Goal: Task Accomplishment & Management: Manage account settings

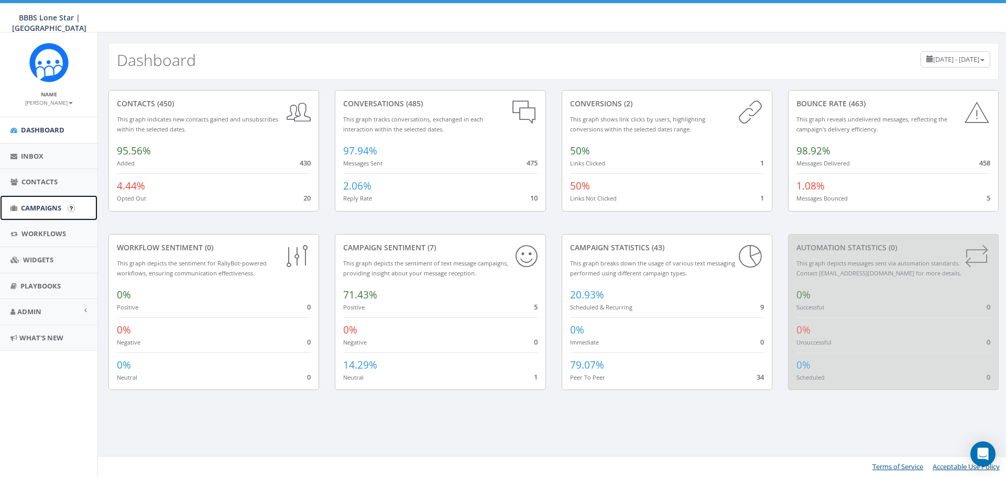
click at [48, 204] on span "Campaigns" at bounding box center [41, 207] width 40 height 9
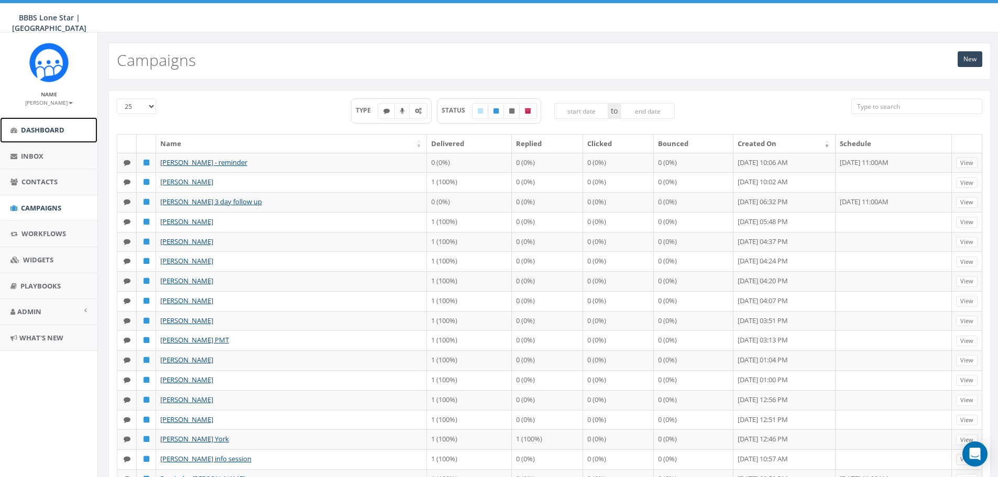
click at [47, 136] on link "Dashboard" at bounding box center [48, 130] width 97 height 26
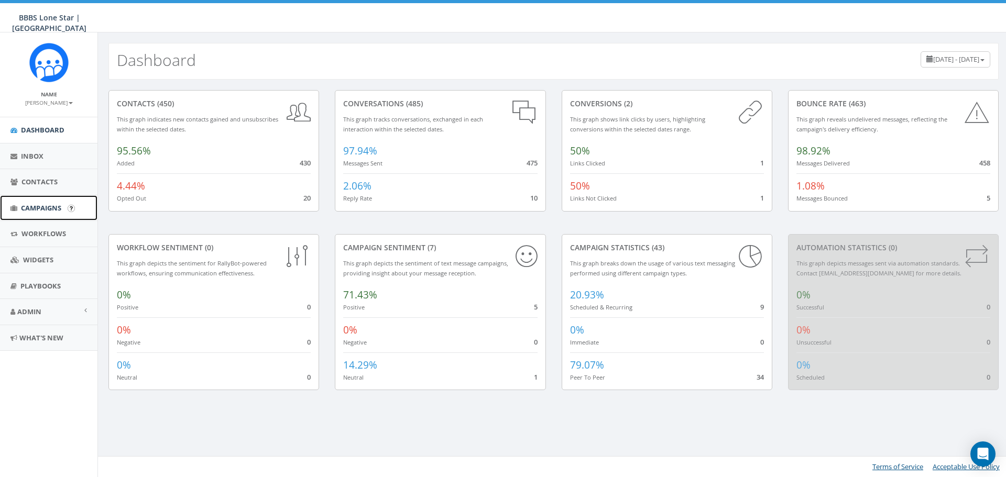
click at [27, 203] on span "Campaigns" at bounding box center [41, 207] width 40 height 9
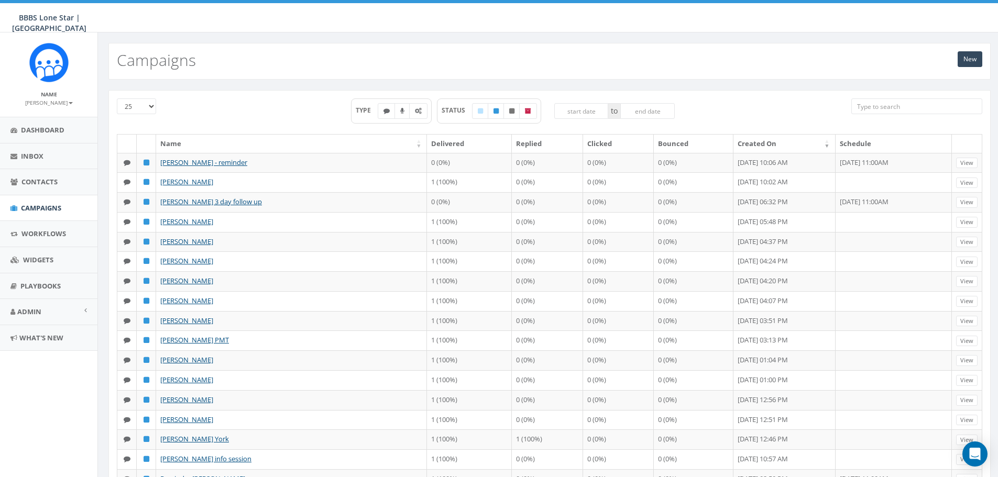
click at [876, 106] on input "search" at bounding box center [916, 106] width 131 height 16
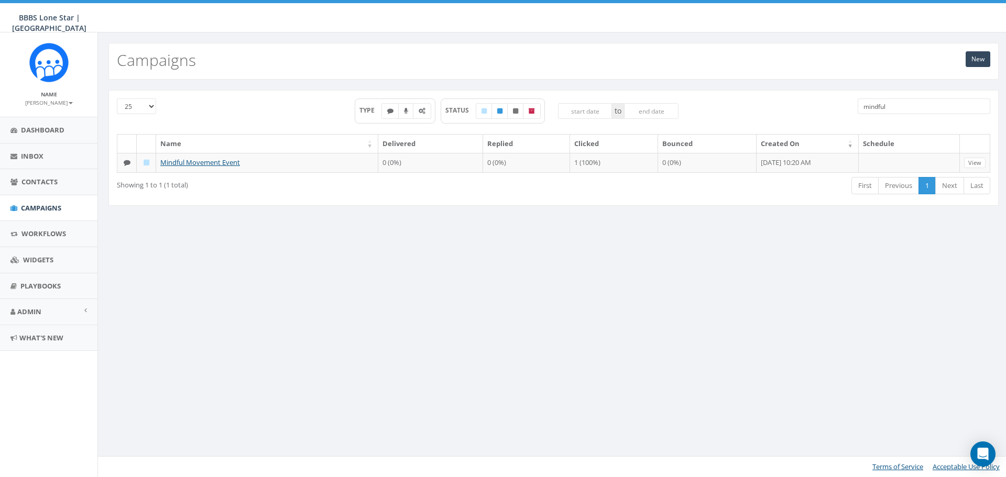
type input "mindful"
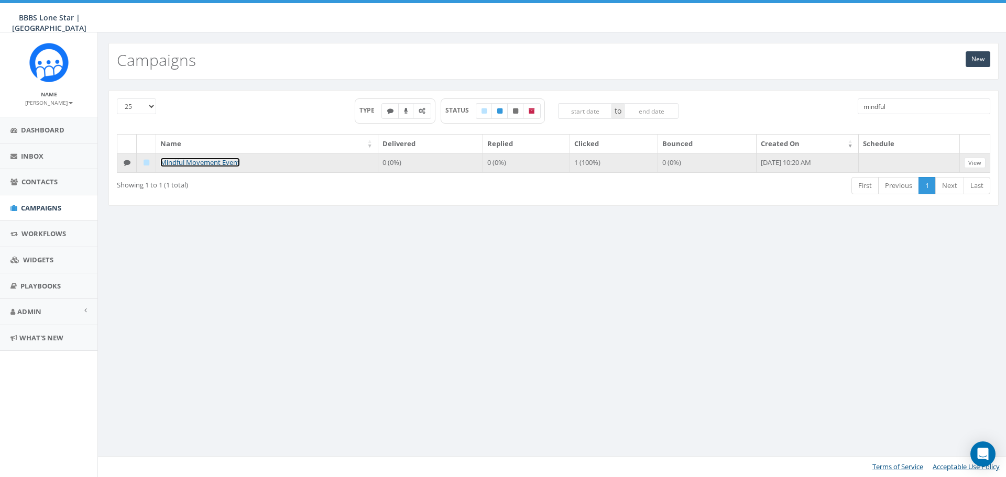
click at [222, 165] on link "Mindful Movement Event" at bounding box center [200, 162] width 80 height 9
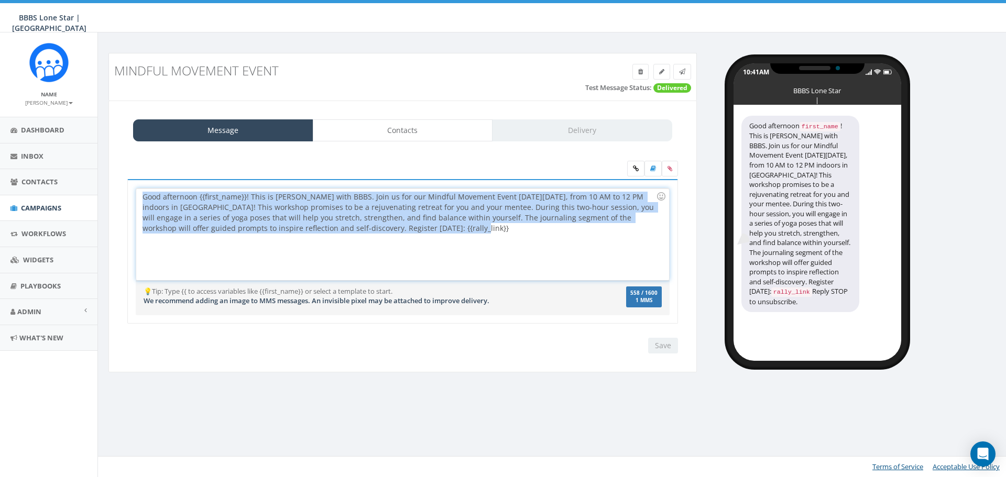
drag, startPoint x: 416, startPoint y: 230, endPoint x: 128, endPoint y: 192, distance: 291.1
click at [128, 192] on div "Good afternoon {{first_name}}! This is Nicole with BBBS. Join us for our Mindfu…" at bounding box center [402, 251] width 551 height 145
copy div "Good afternoon {{first_name}}! This is Nicole with BBBS. Join us for our Mindfu…"
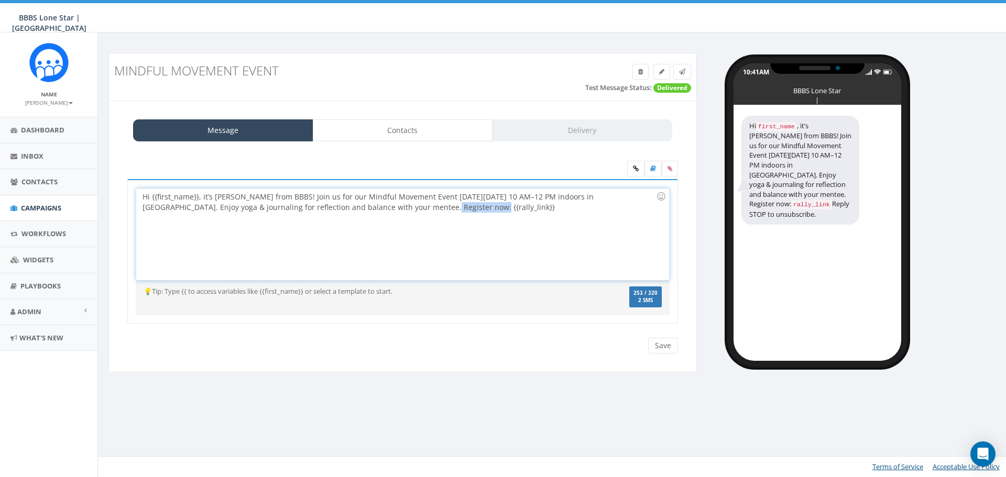
drag, startPoint x: 462, startPoint y: 208, endPoint x: 380, endPoint y: 225, distance: 83.9
click at [380, 225] on div "Hi {{first_name}}, it’s Nicole from BBBS! Join us for our Mindful Movement Even…" at bounding box center [402, 235] width 532 height 92
click at [511, 214] on div "Hi {{first_name}}, it’s Nicole from BBBS! Join us for our Mindful Movement Even…" at bounding box center [402, 235] width 532 height 92
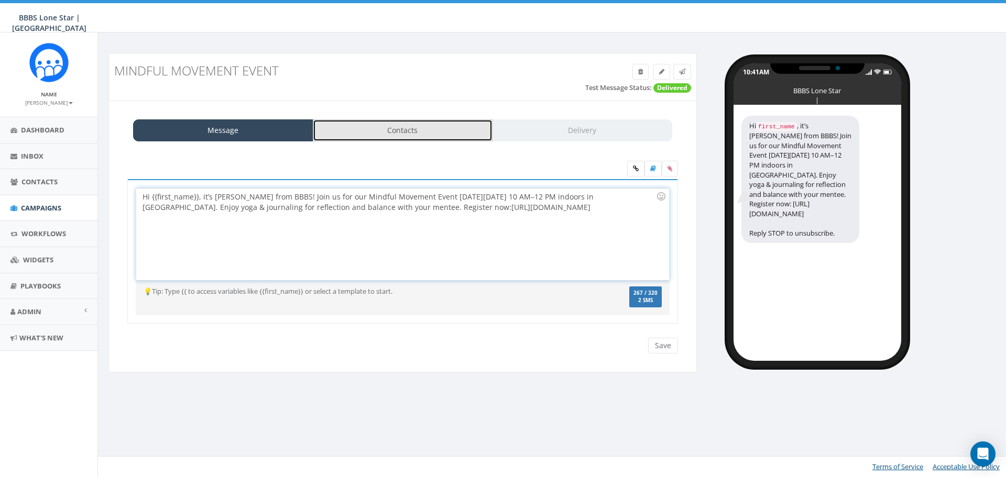
click at [415, 138] on link "Contacts" at bounding box center [403, 130] width 180 height 22
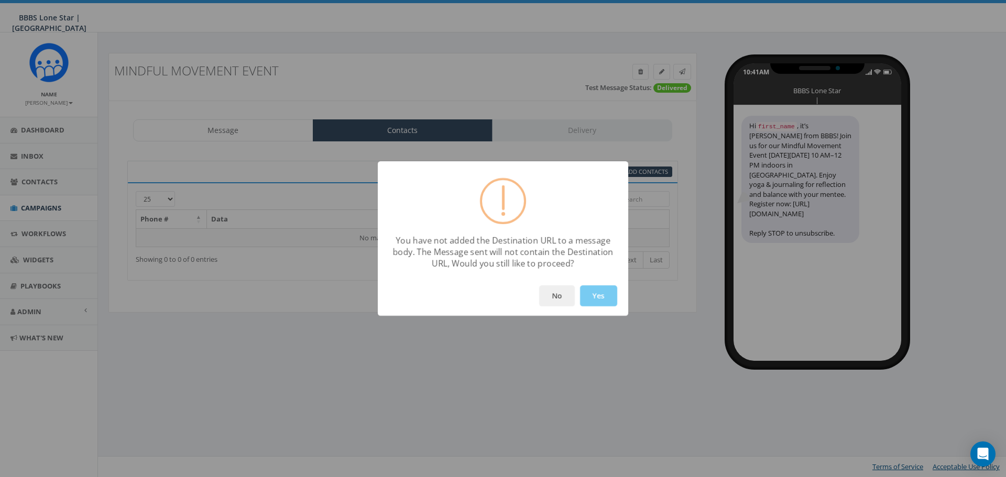
click at [600, 300] on button "Yes" at bounding box center [598, 295] width 37 height 21
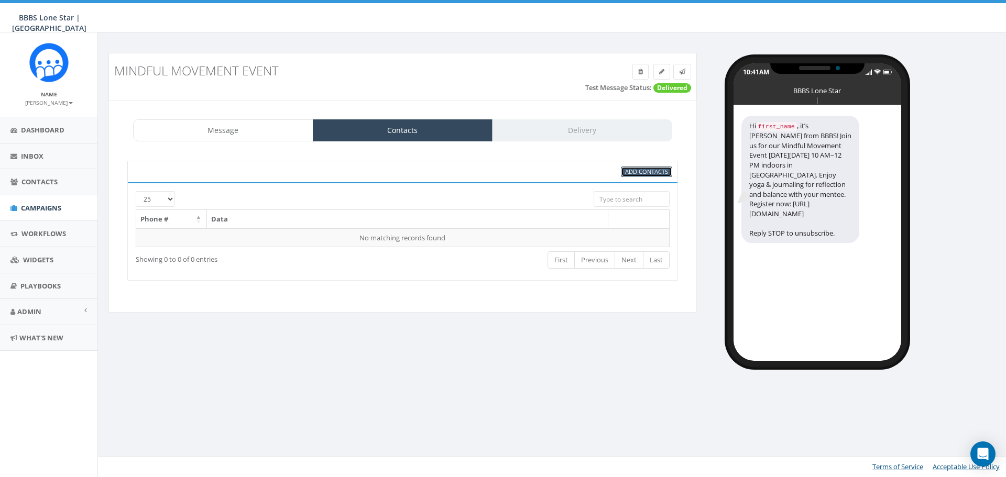
click at [635, 173] on span "Add Contacts" at bounding box center [646, 172] width 43 height 8
select select
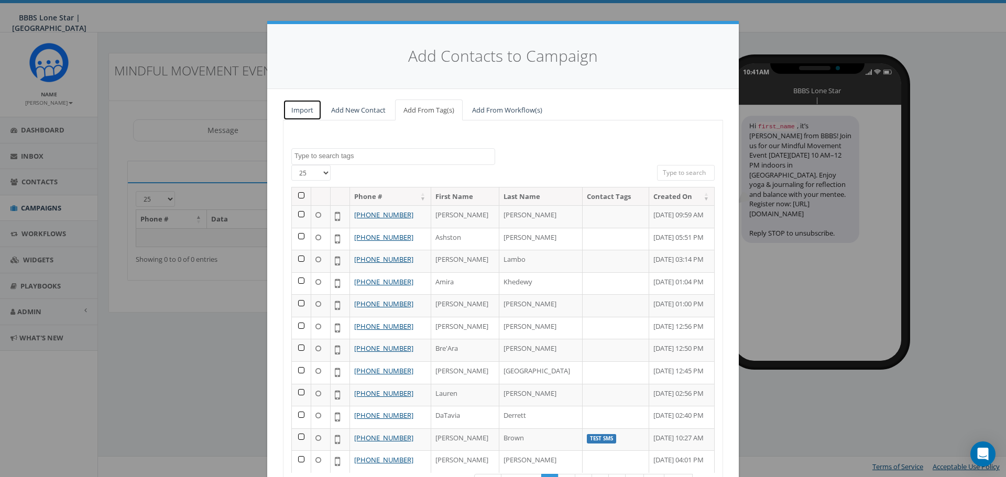
click at [302, 114] on link "Import" at bounding box center [302, 110] width 39 height 21
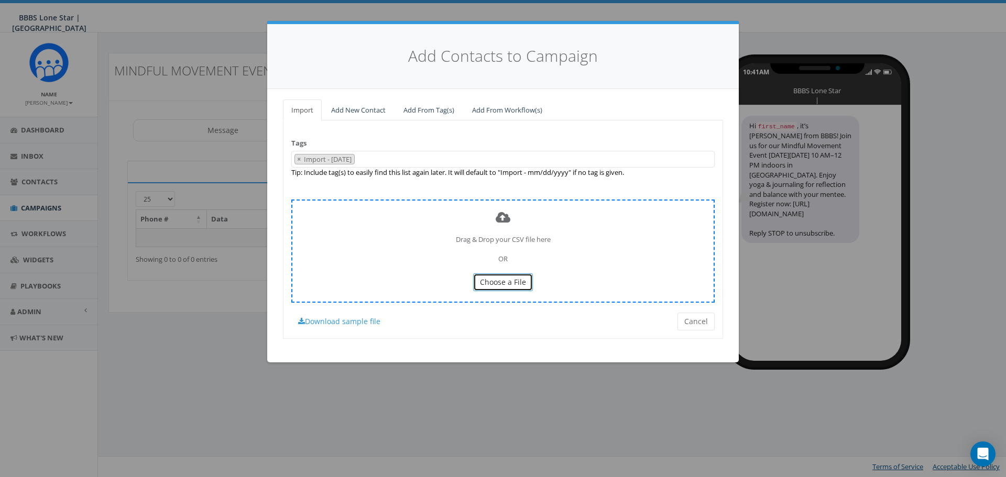
click at [503, 281] on span "Choose a File" at bounding box center [503, 282] width 46 height 10
click at [513, 282] on span "Choose a File" at bounding box center [503, 282] width 46 height 10
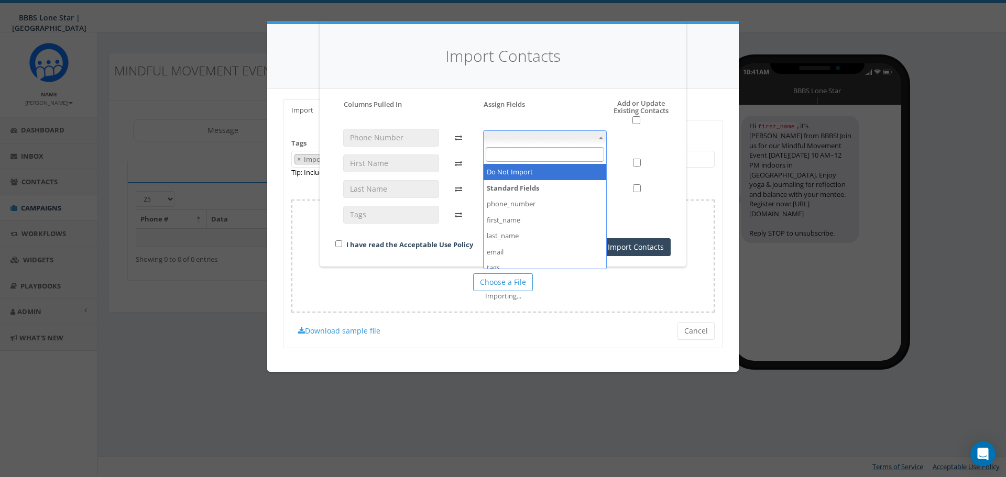
click at [602, 140] on span at bounding box center [601, 138] width 10 height 14
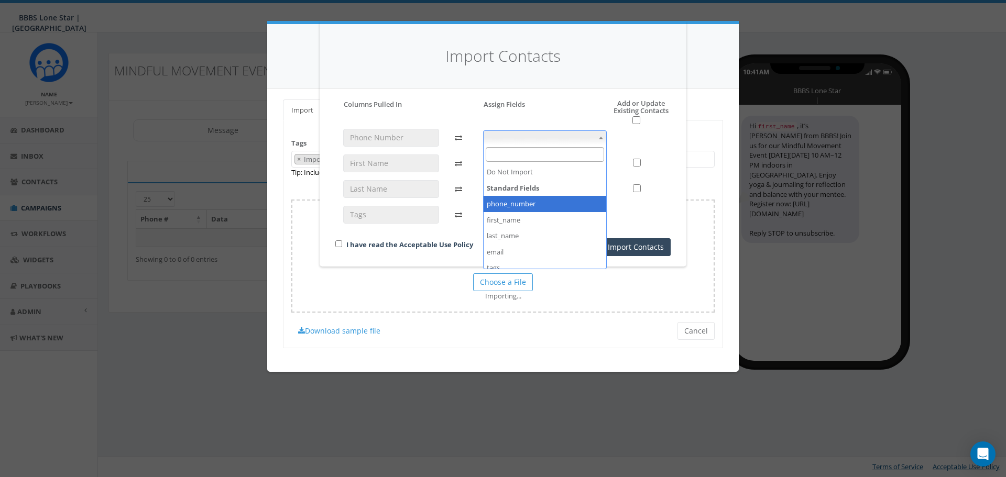
select select "phone_number"
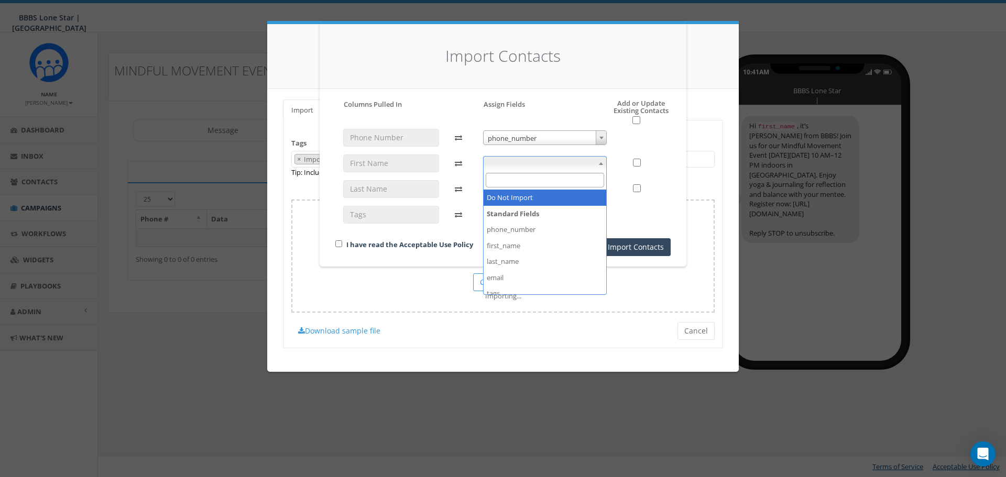
click at [603, 161] on span at bounding box center [601, 164] width 10 height 14
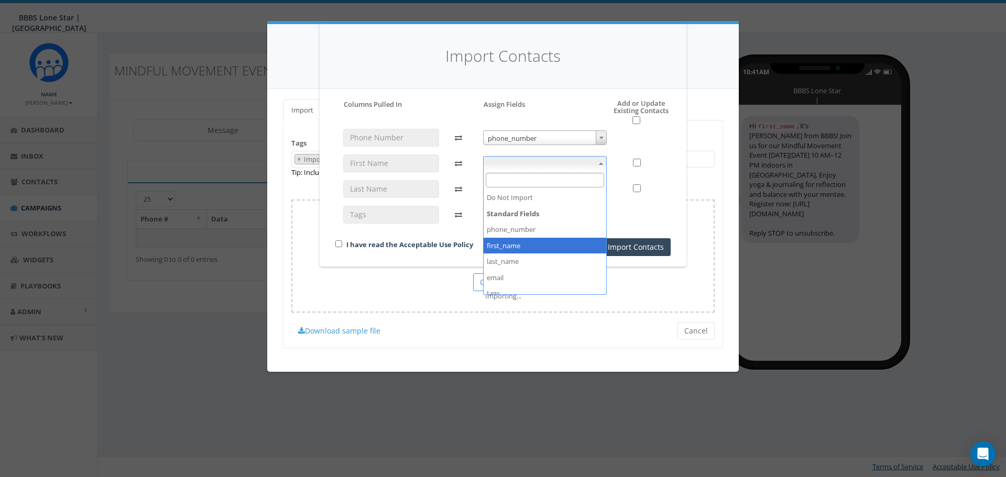
select select "first_name"
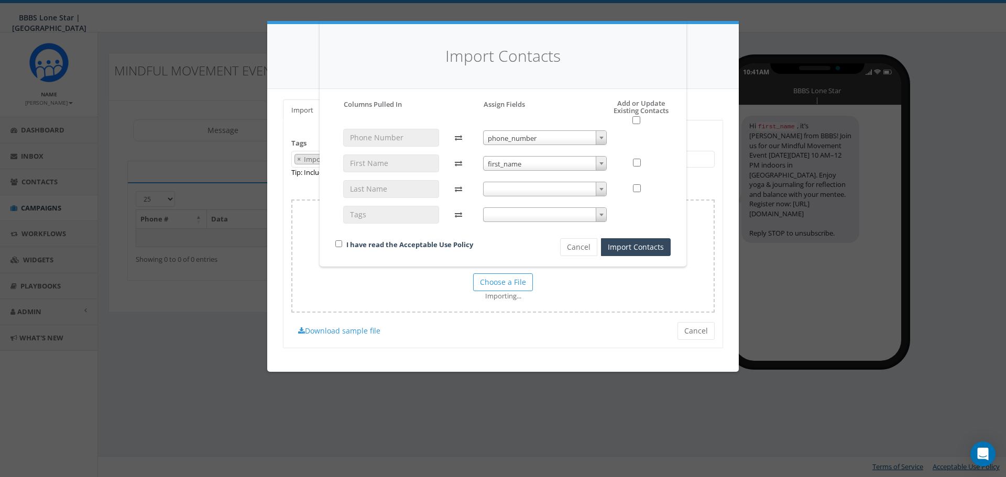
click at [601, 189] on b at bounding box center [601, 189] width 4 height 3
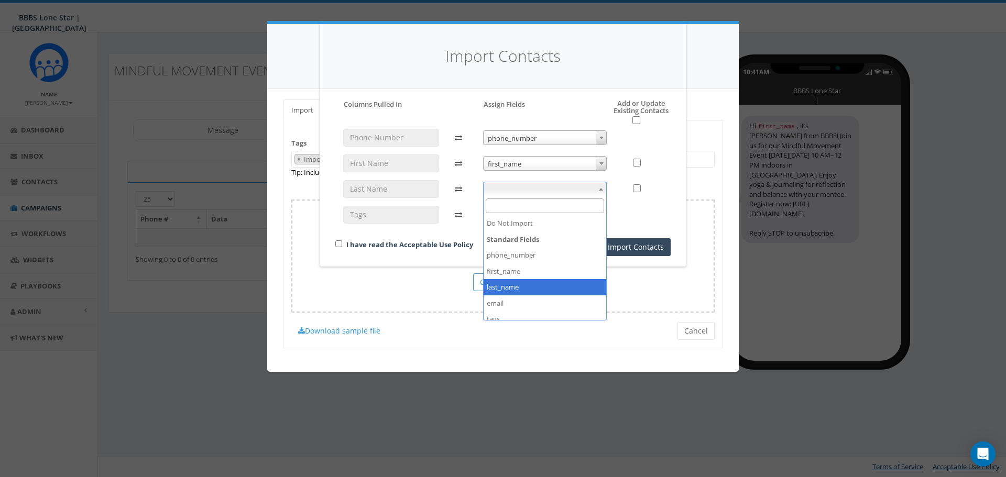
select select "last_name"
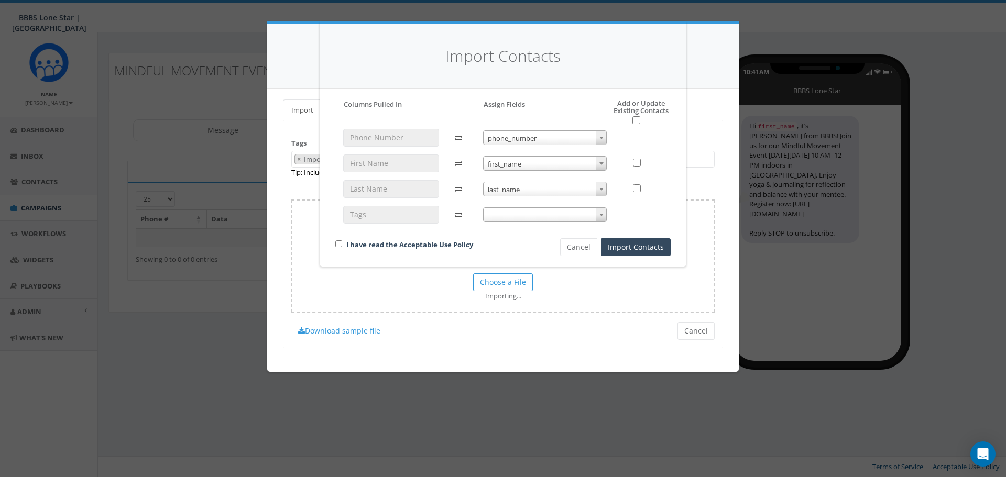
click at [602, 217] on span at bounding box center [601, 215] width 10 height 14
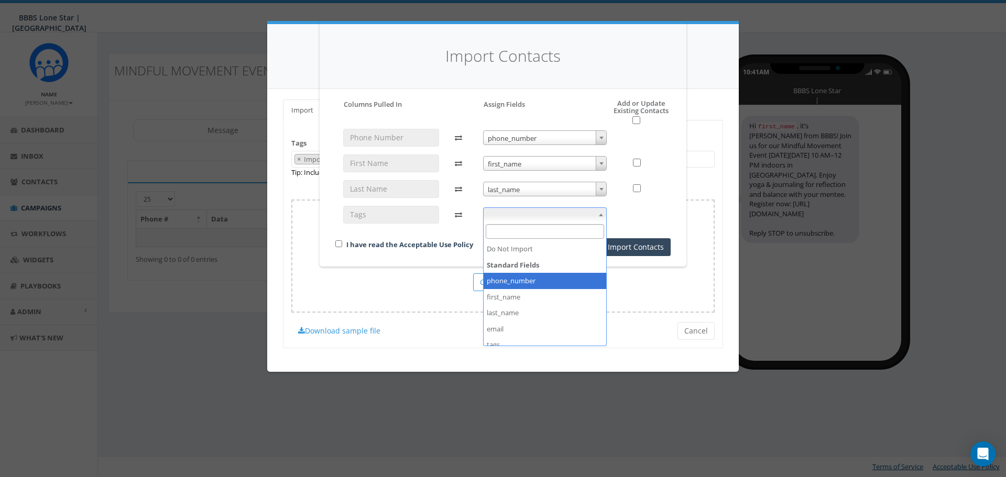
scroll to position [52, 0]
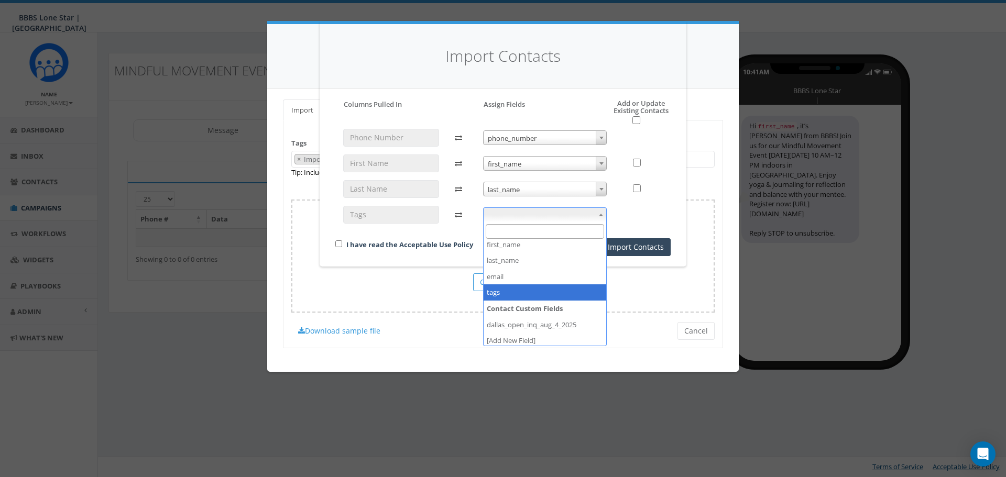
select select "tags"
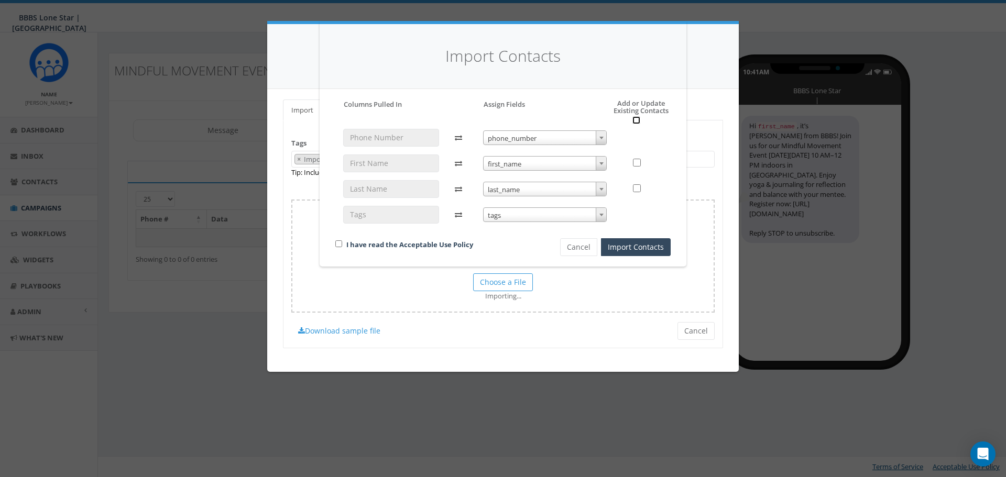
click at [637, 122] on input "checkbox" at bounding box center [636, 120] width 8 height 8
checkbox input "true"
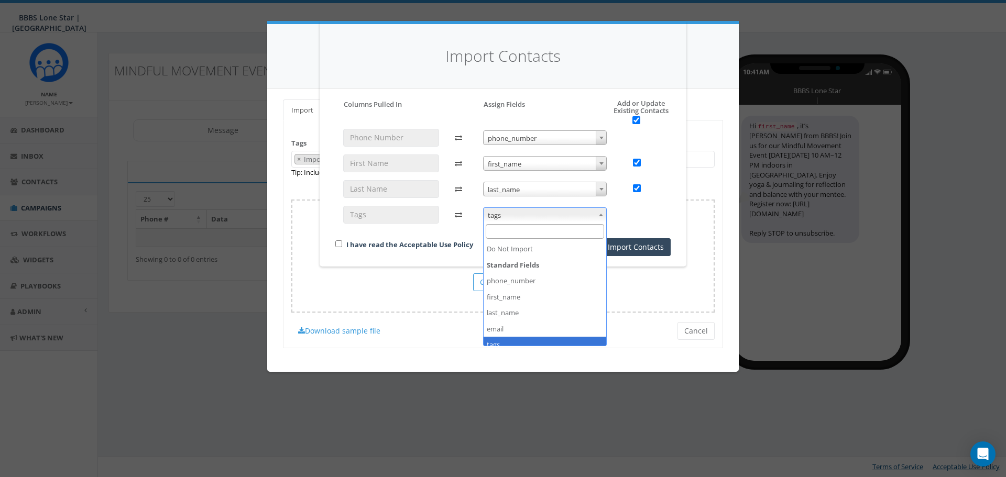
click at [591, 215] on span "tags" at bounding box center [544, 215] width 123 height 15
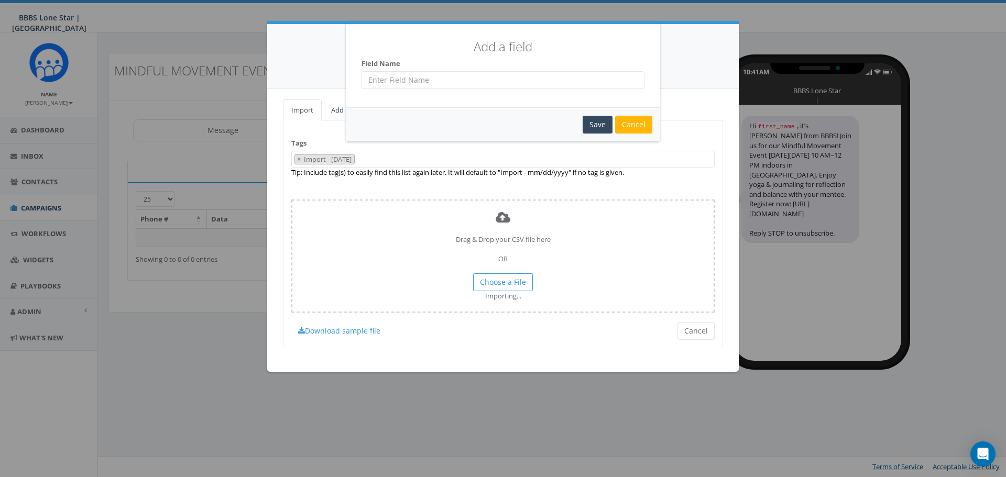
click at [463, 77] on input "text" at bounding box center [502, 80] width 283 height 18
type input "CB BIGs August 2025"
click at [598, 127] on div "Save" at bounding box center [597, 125] width 30 height 18
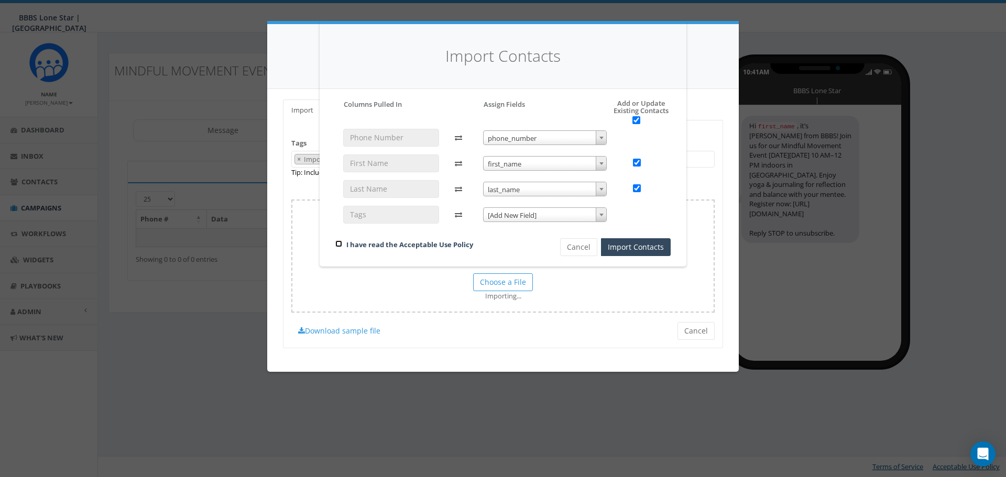
click at [335, 244] on input "checkbox" at bounding box center [338, 243] width 7 height 7
checkbox input "true"
click at [613, 246] on button "Import Contacts" at bounding box center [636, 247] width 70 height 18
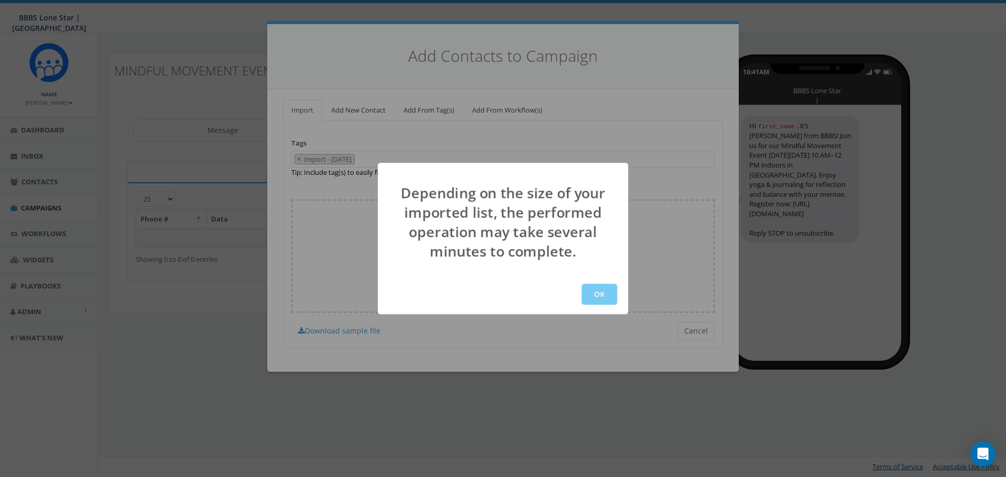
click at [598, 293] on button "OK" at bounding box center [599, 294] width 36 height 21
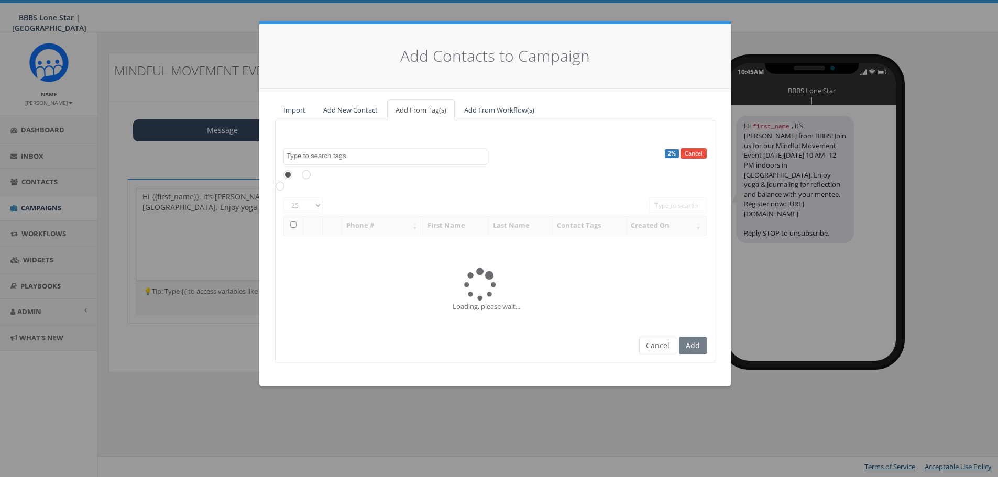
select select
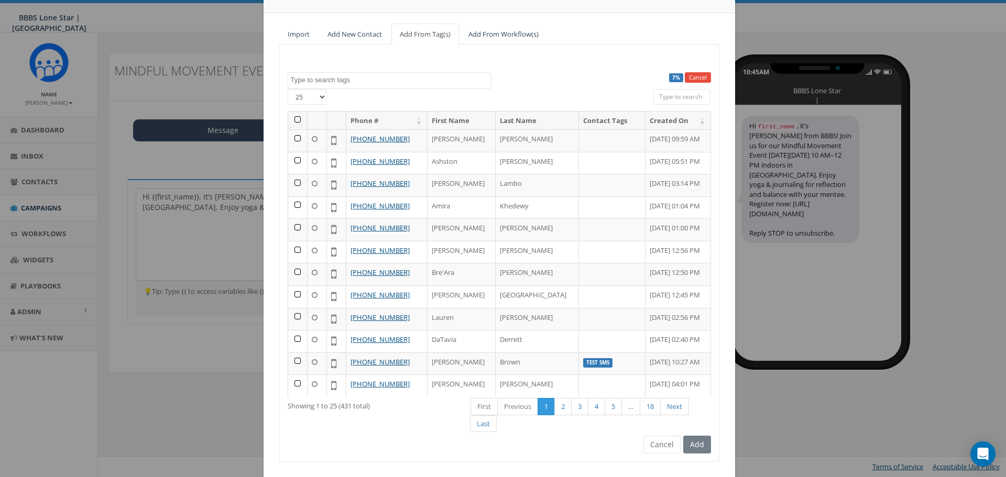
scroll to position [100, 0]
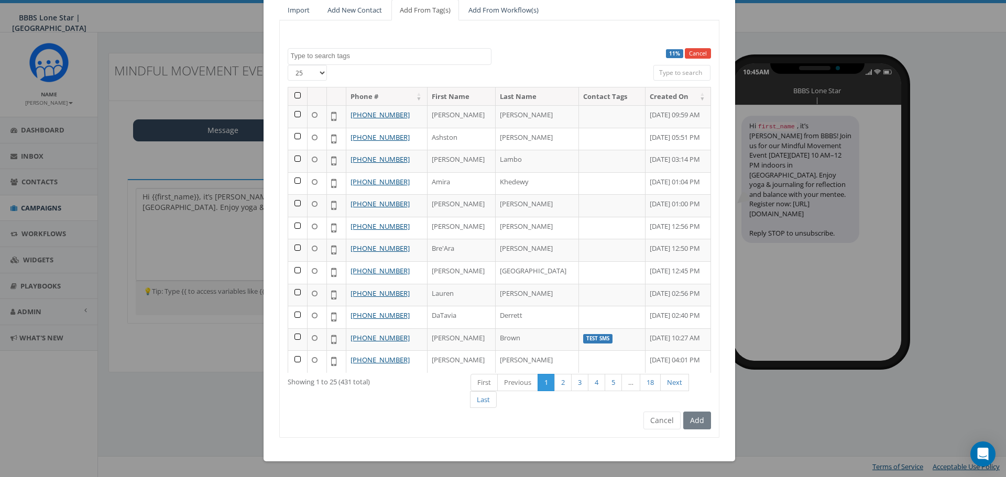
click at [295, 96] on th at bounding box center [297, 96] width 19 height 18
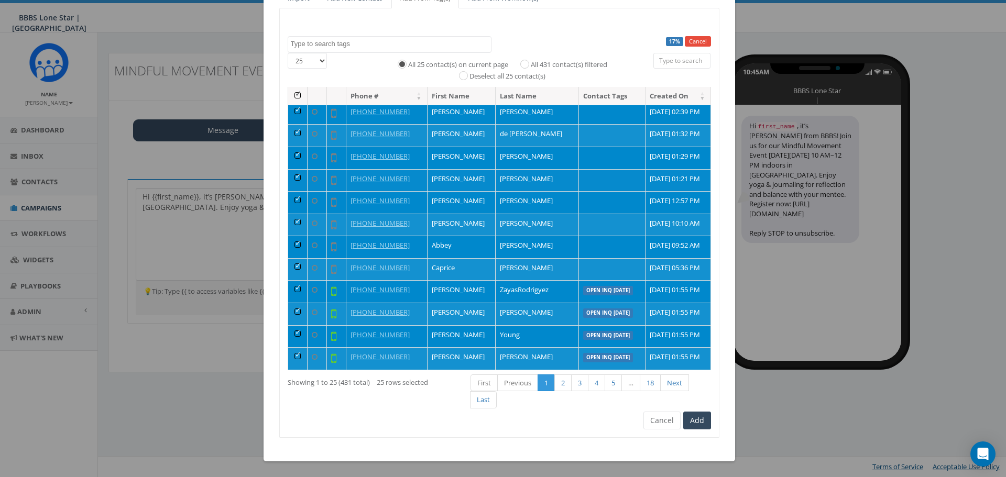
scroll to position [340, 0]
click at [524, 64] on input "All 431 contact(s) filtered" at bounding box center [527, 63] width 7 height 7
radio input "true"
click at [647, 382] on link "18" at bounding box center [650, 383] width 21 height 17
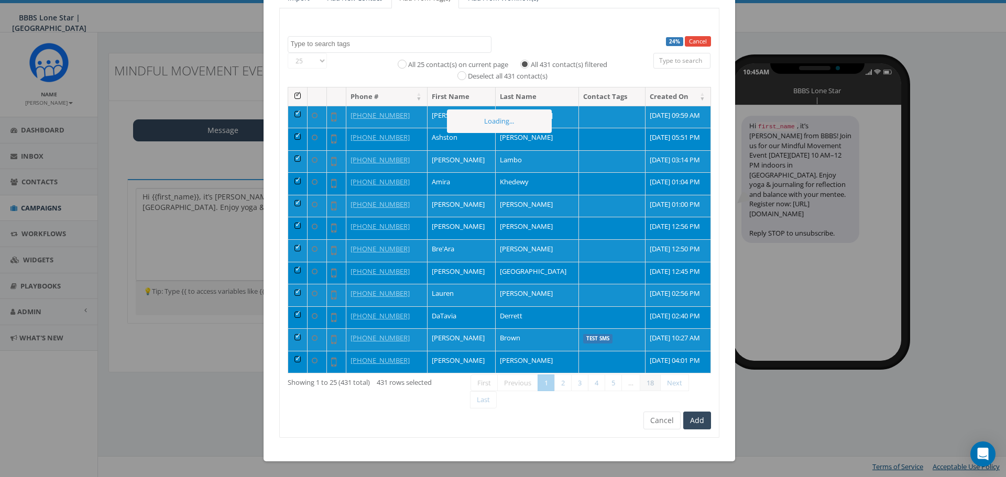
scroll to position [0, 0]
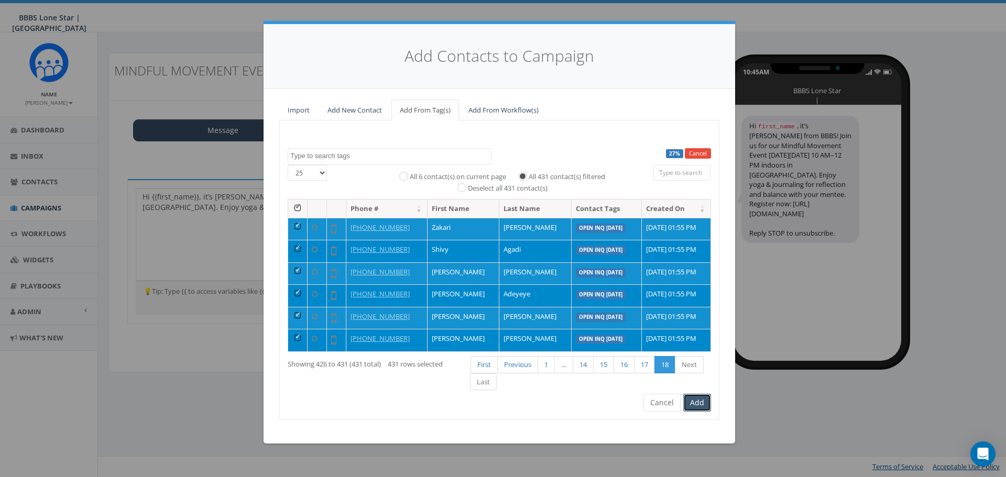
click at [687, 405] on button "Add" at bounding box center [697, 403] width 28 height 18
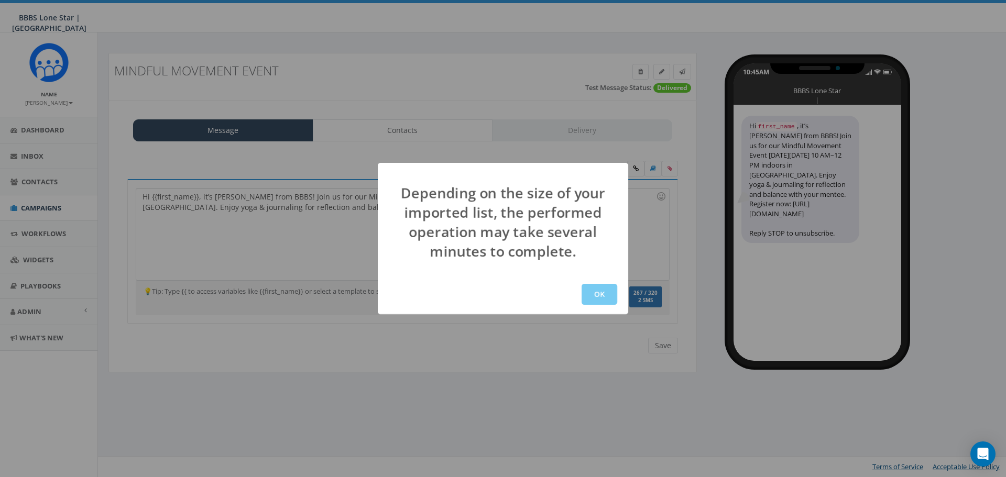
click at [604, 294] on button "OK" at bounding box center [599, 294] width 36 height 21
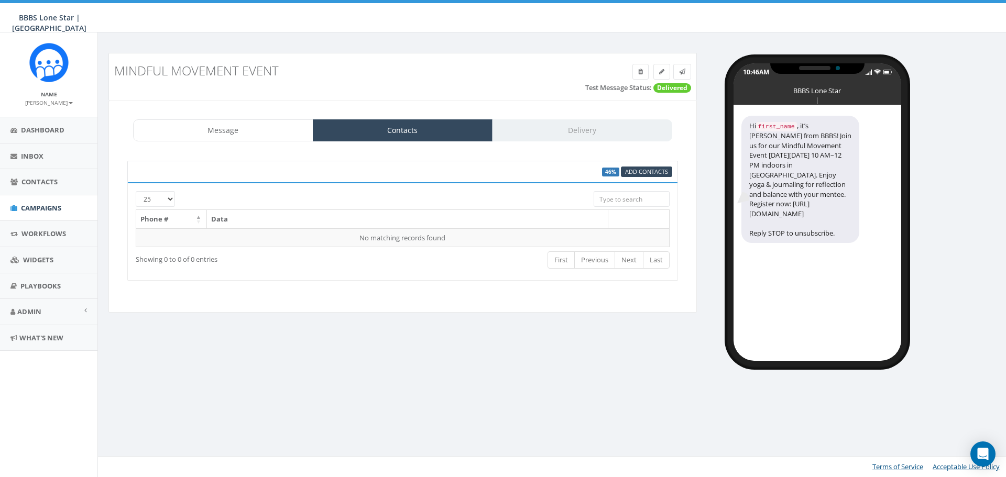
click at [549, 127] on div "Message Contacts Delivery" at bounding box center [402, 130] width 539 height 22
click at [524, 133] on div "Message Contacts Delivery" at bounding box center [402, 130] width 539 height 22
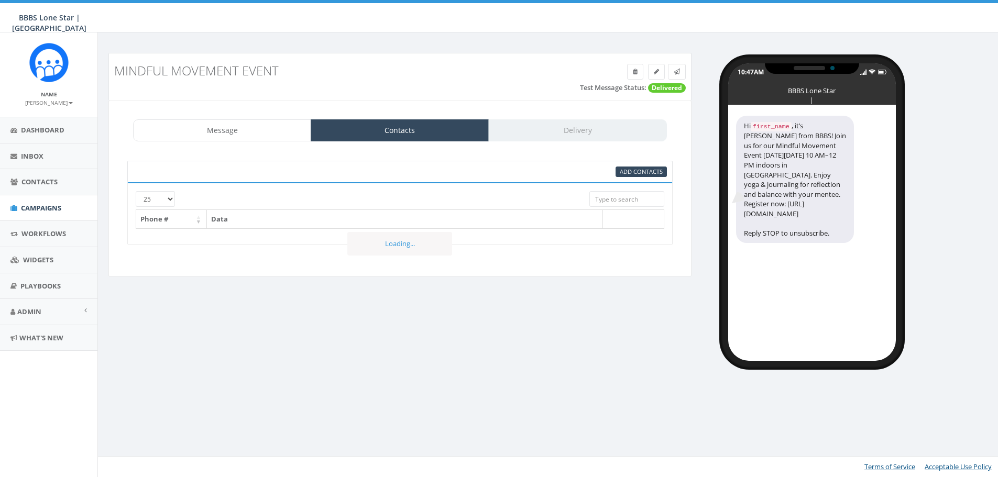
select select
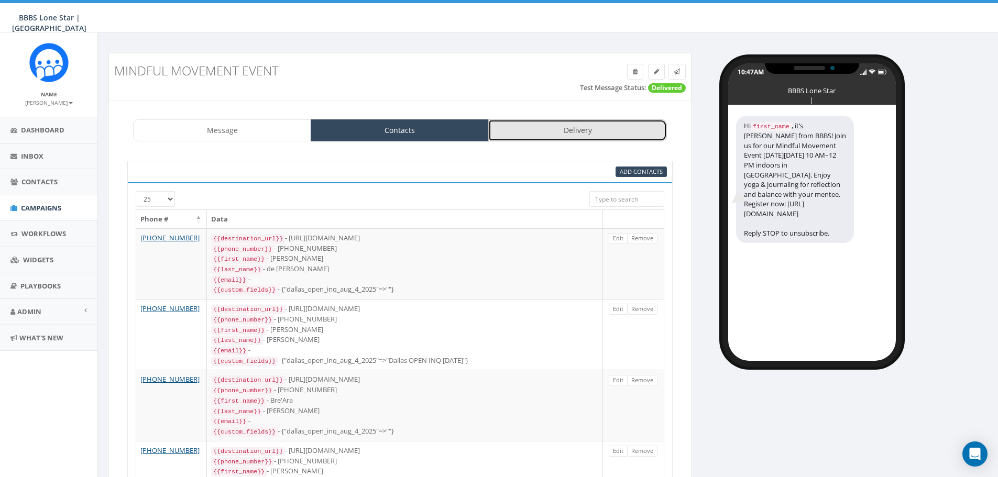
click at [590, 131] on link "Delivery" at bounding box center [577, 130] width 178 height 22
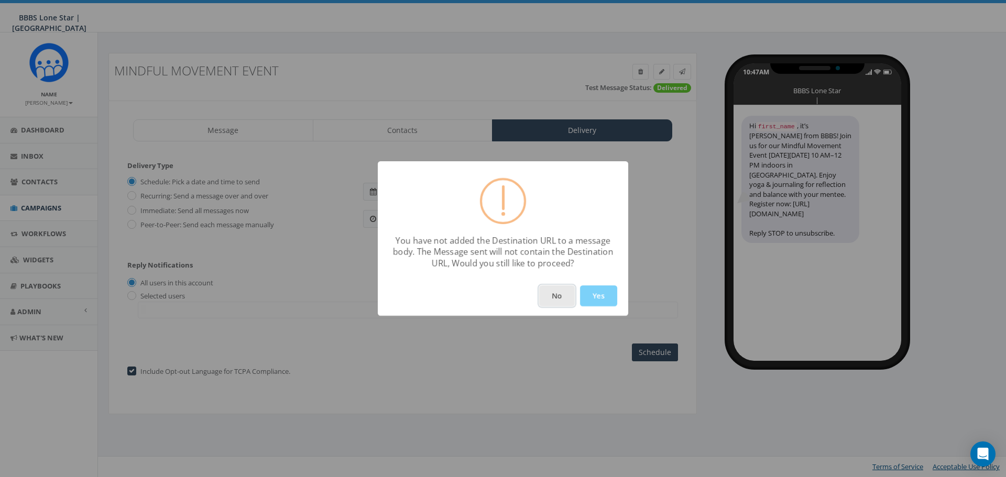
click at [553, 301] on button "No" at bounding box center [557, 295] width 36 height 21
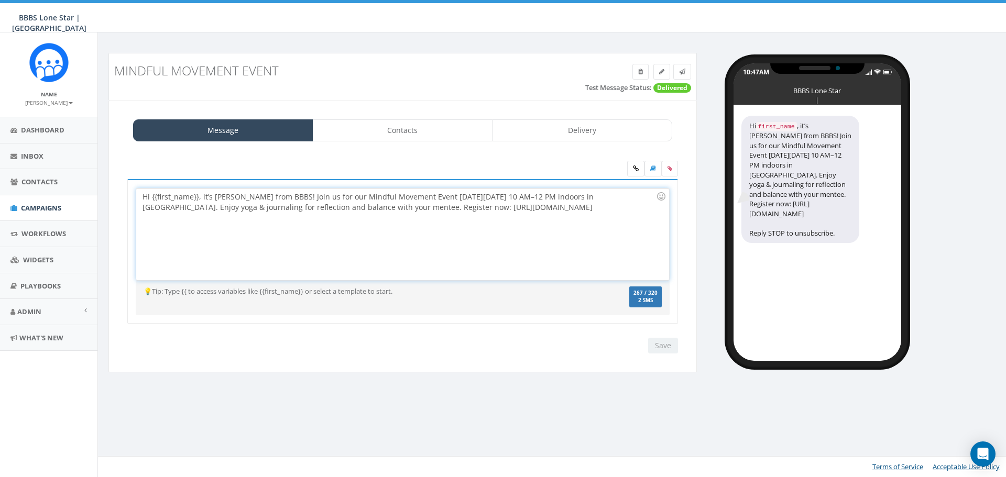
click at [249, 241] on div "Hi {{first_name}}, it’s Nicole from BBBS! Join us for our Mindful Movement Even…" at bounding box center [402, 235] width 532 height 92
drag, startPoint x: 199, startPoint y: 200, endPoint x: 152, endPoint y: 200, distance: 47.1
click at [152, 200] on div "Hi {{first_name}}, it’s Nicole from BBBS! Join us for our Mindful Movement Even…" at bounding box center [402, 235] width 532 height 92
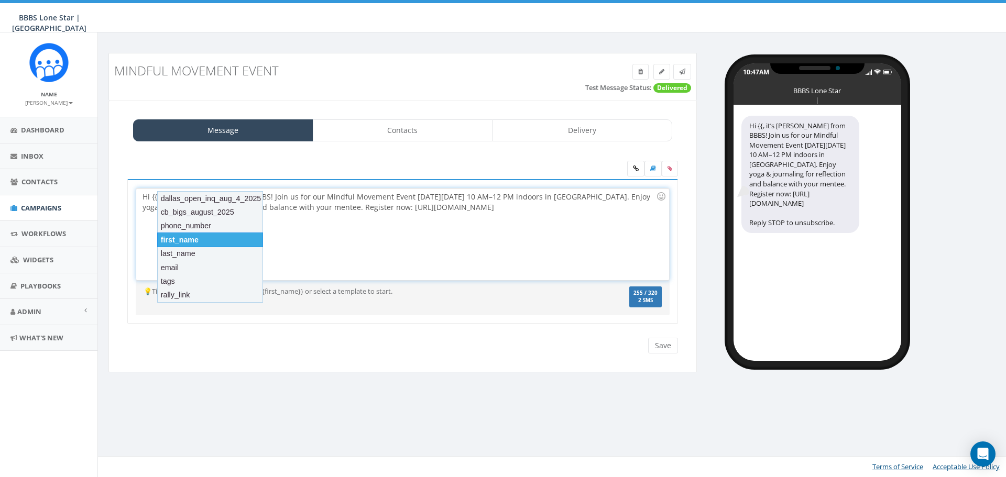
click at [192, 234] on div "first_name" at bounding box center [210, 240] width 106 height 15
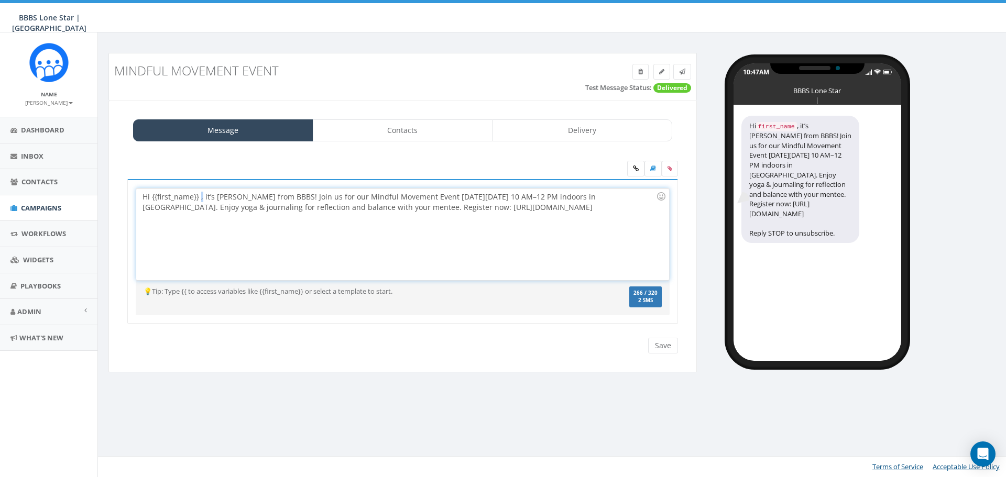
click at [202, 195] on div "Hi {{first_name}} , it’s Nicole from BBBS! Join us for our Mindful Movement Eve…" at bounding box center [402, 235] width 532 height 92
click at [201, 195] on div "Hi {{first_name}} , it’s Nicole from BBBS! Join us for our Mindful Movement Eve…" at bounding box center [402, 235] width 532 height 92
click at [658, 343] on input "Save" at bounding box center [663, 346] width 30 height 16
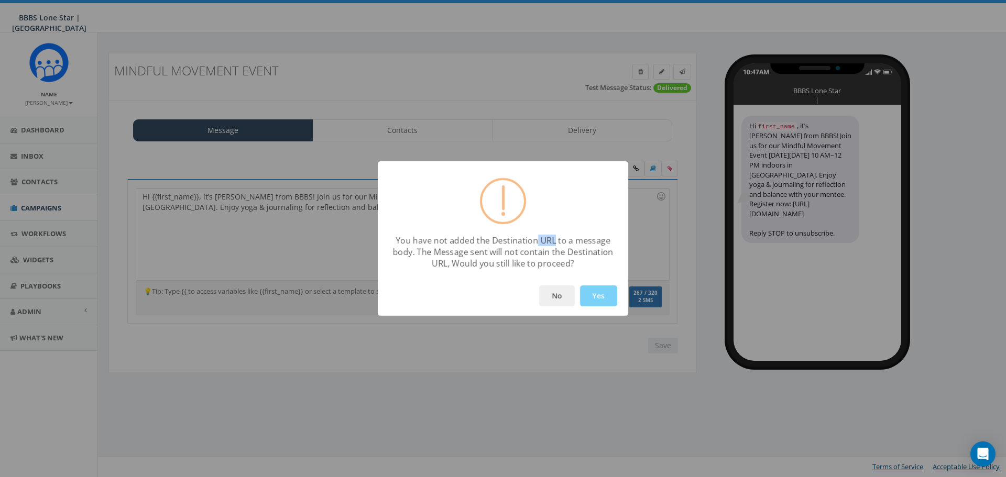
drag, startPoint x: 538, startPoint y: 239, endPoint x: 555, endPoint y: 238, distance: 16.8
click at [555, 238] on div "You have not added the Destination URL to a message body. The Message sent will…" at bounding box center [503, 252] width 240 height 35
click at [556, 299] on button "No" at bounding box center [557, 295] width 36 height 21
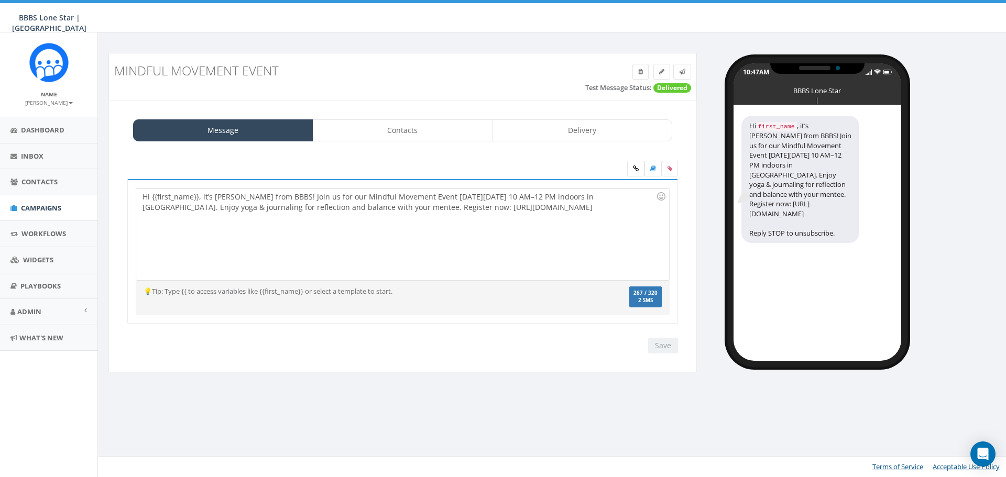
click at [525, 233] on div "Hi {{first_name}}, it’s Nicole from BBBS! Join us for our Mindful Movement Even…" at bounding box center [402, 235] width 532 height 92
drag, startPoint x: 490, startPoint y: 215, endPoint x: 380, endPoint y: 222, distance: 110.2
click at [380, 222] on div "Hi {{first_name}}, it’s Nicole from BBBS! Join us for our Mindful Movement Even…" at bounding box center [402, 235] width 532 height 92
copy div "https://tinyurl.com/nh9p54vy"
click at [658, 349] on input "Save" at bounding box center [663, 346] width 30 height 16
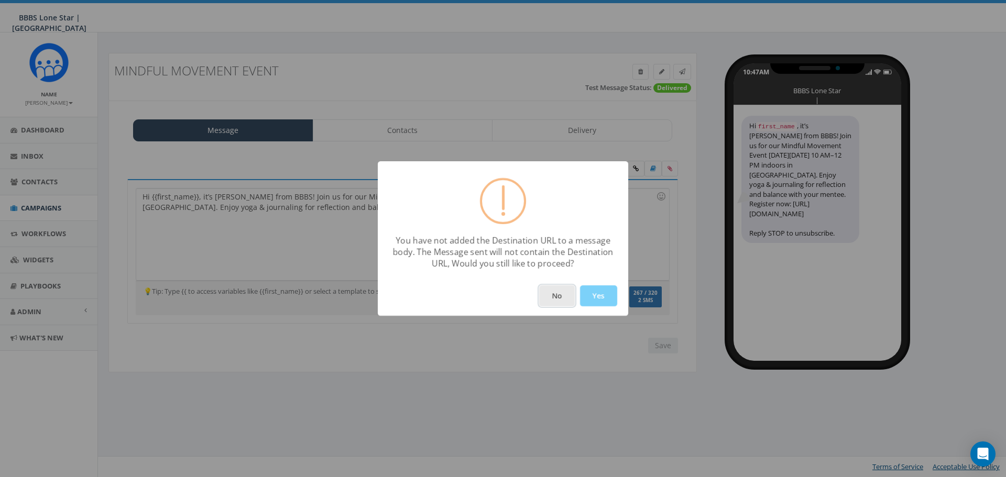
click at [562, 299] on button "No" at bounding box center [557, 295] width 36 height 21
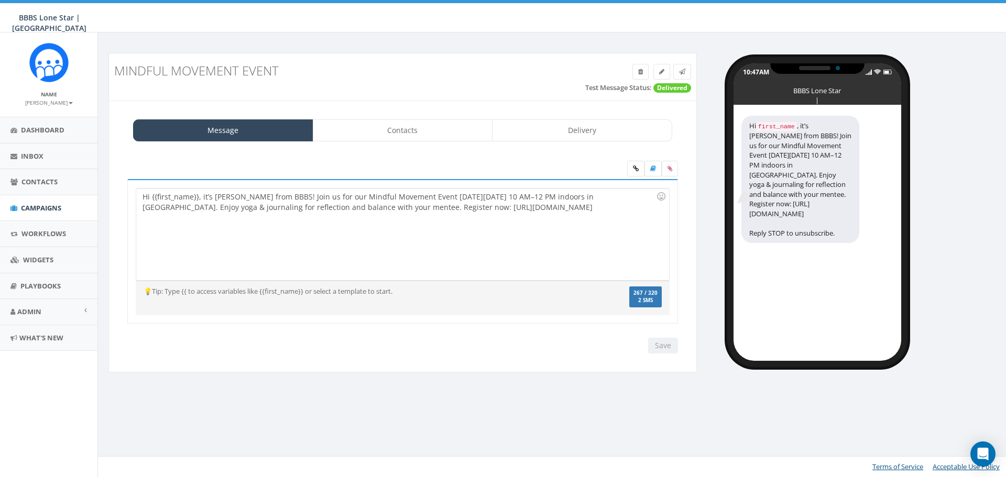
click at [536, 244] on div "Hi {{first_name}}, it’s Nicole from BBBS! Join us for our Mindful Movement Even…" at bounding box center [402, 235] width 532 height 92
drag, startPoint x: 543, startPoint y: 234, endPoint x: 380, endPoint y: 247, distance: 163.5
click at [380, 247] on div "Hi {{first_name}}, it’s Nicole from BBBS! Join us for our Mindful Movement Even…" at bounding box center [402, 235] width 532 height 92
click at [490, 218] on div "Hi {{first_name}}, it’s Nicole from BBBS! Join us for our Mindful Movement Even…" at bounding box center [402, 235] width 532 height 92
click at [662, 347] on input "Save" at bounding box center [663, 346] width 30 height 16
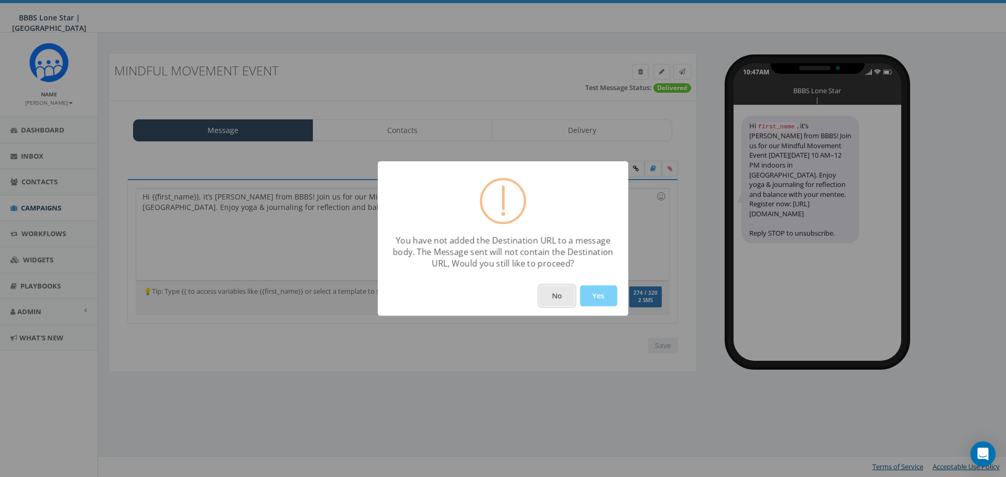
click at [559, 302] on button "No" at bounding box center [557, 295] width 36 height 21
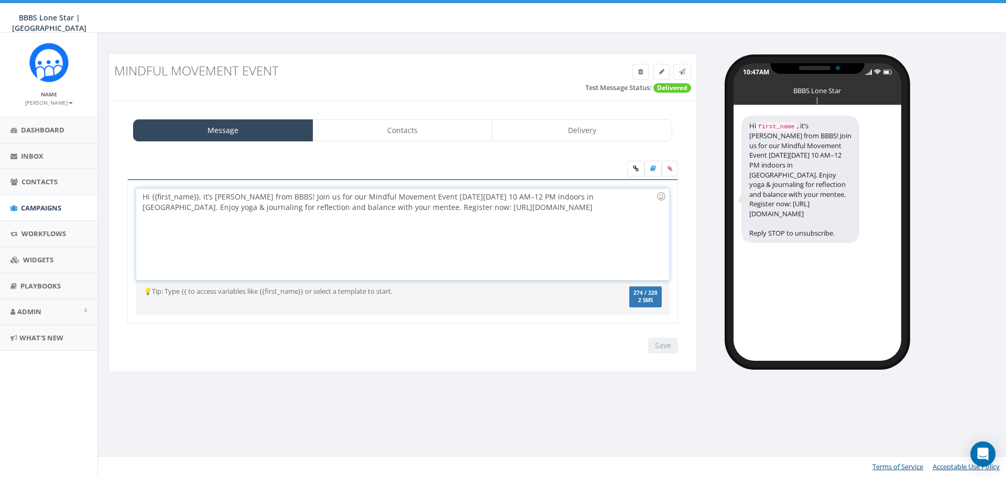
click at [576, 237] on div "Hi {{first_name}}, it’s Nicole from BBBS! Join us for our Mindful Movement Even…" at bounding box center [402, 235] width 532 height 92
click at [634, 168] on icon at bounding box center [636, 169] width 6 height 6
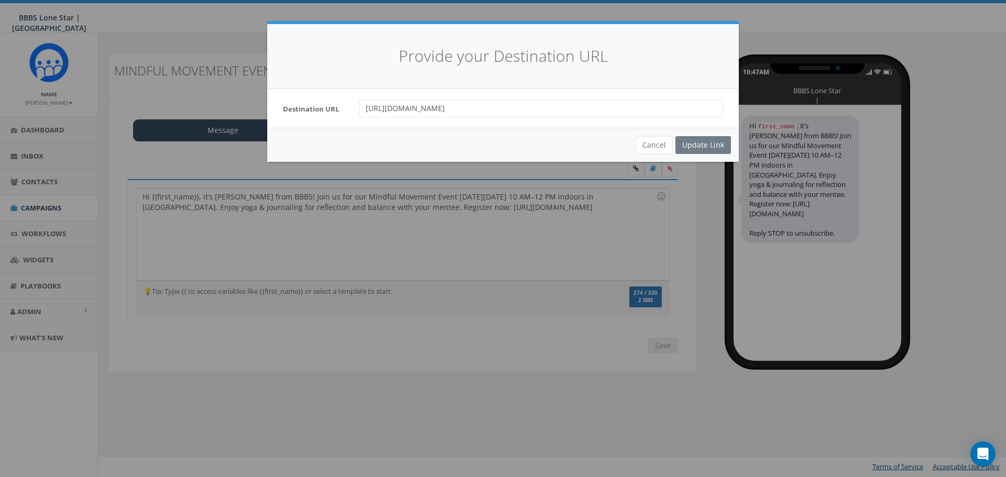
drag, startPoint x: 511, startPoint y: 111, endPoint x: 351, endPoint y: 128, distance: 160.2
click at [351, 128] on div "Provide your Destination URL Destination URL https://forms.gle/HfCvE7zv94BJxmnU…" at bounding box center [502, 93] width 471 height 138
paste input "https://forms.gle/xiEoWvN6htXbnAXM6"
type input "https://forms.gle/xiEoWvN6htXbnAXM6"
click at [687, 145] on div "Update Link" at bounding box center [703, 145] width 56 height 18
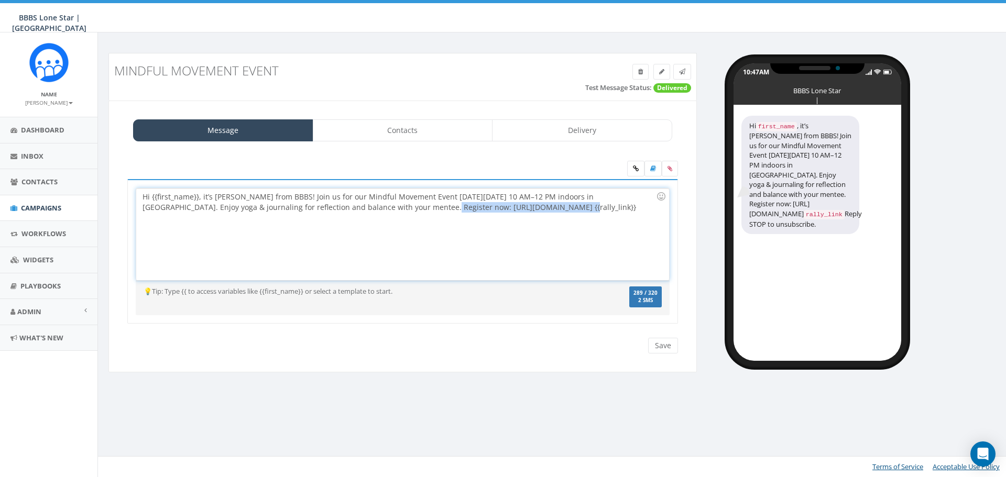
drag, startPoint x: 516, startPoint y: 210, endPoint x: 380, endPoint y: 212, distance: 135.7
click at [380, 212] on div "Hi {{first_name}}, it’s Nicole from BBBS! Join us for our Mindful Movement Even…" at bounding box center [402, 235] width 532 height 92
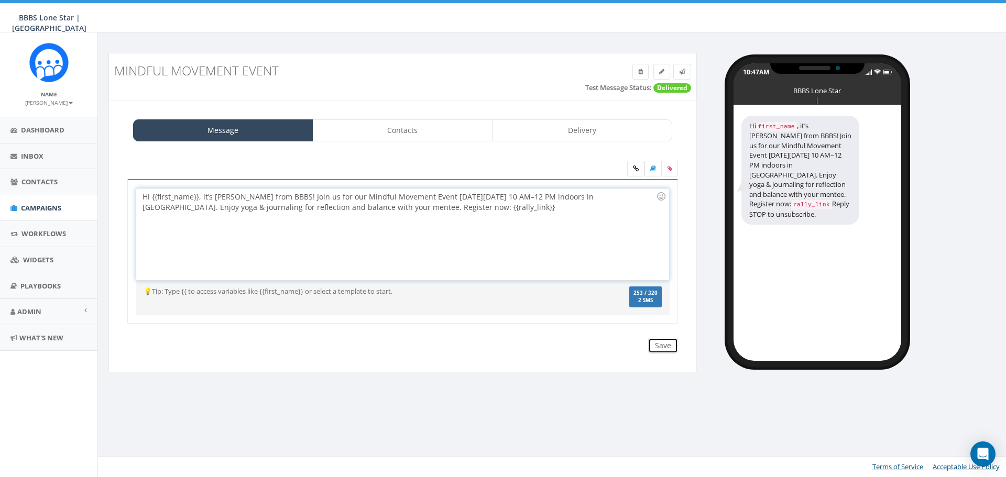
click at [649, 343] on input "Save" at bounding box center [663, 346] width 30 height 16
click at [571, 219] on div "Hi {{first_name}}, it’s Nicole from BBBS! Join us for our Mindful Movement Even…" at bounding box center [402, 235] width 532 height 92
click at [590, 131] on link "Delivery" at bounding box center [582, 130] width 180 height 22
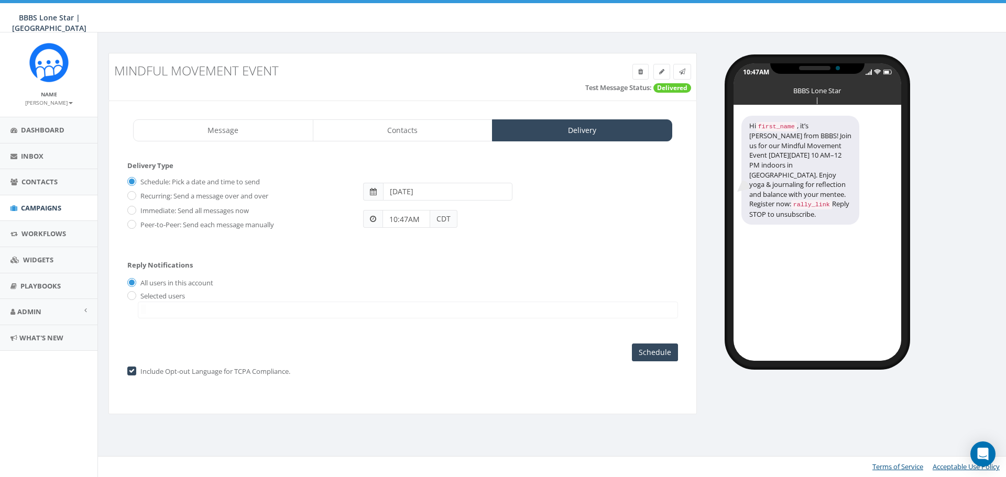
click at [180, 292] on label "Selected users" at bounding box center [161, 296] width 47 height 10
click at [137, 296] on div "Selected users ayoung@bbbstx.org chawkins@bbbstx.org abruce@bbbstx.org nbrown@b…" at bounding box center [402, 305] width 551 height 28
click at [133, 296] on input "radio" at bounding box center [130, 296] width 7 height 7
radio input "true"
click at [160, 307] on span at bounding box center [408, 310] width 540 height 17
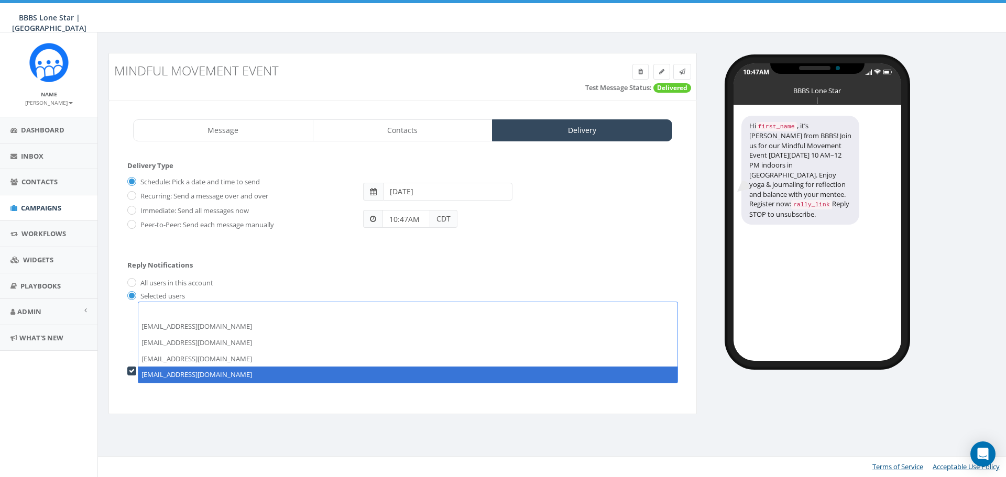
select select "1757"
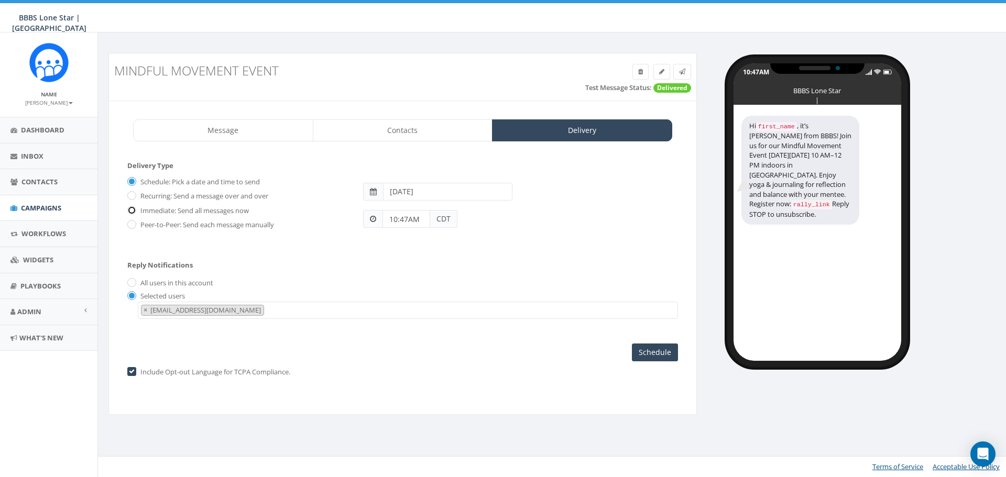
click at [131, 208] on input "Immediate: Send all messages now" at bounding box center [130, 210] width 7 height 7
radio input "true"
click at [655, 356] on input "Send Now" at bounding box center [653, 353] width 49 height 18
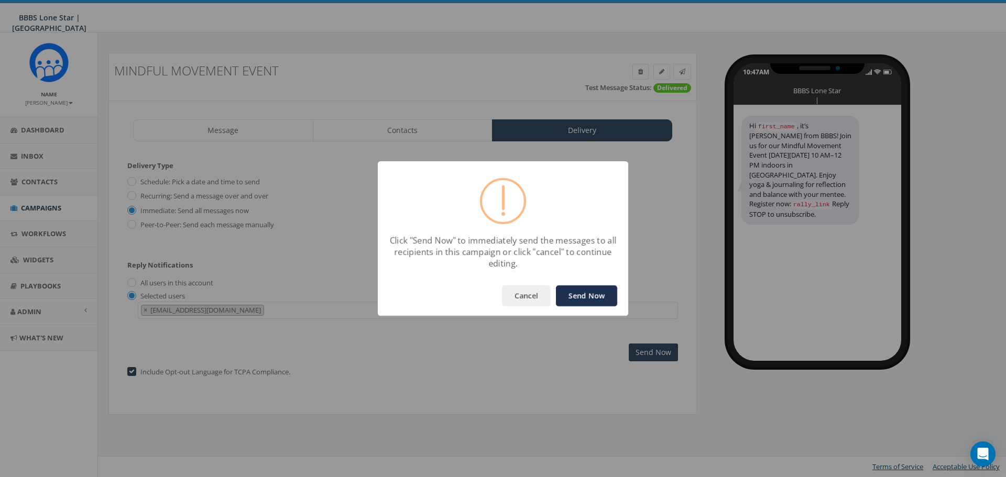
click at [578, 291] on button "Send Now" at bounding box center [586, 295] width 61 height 21
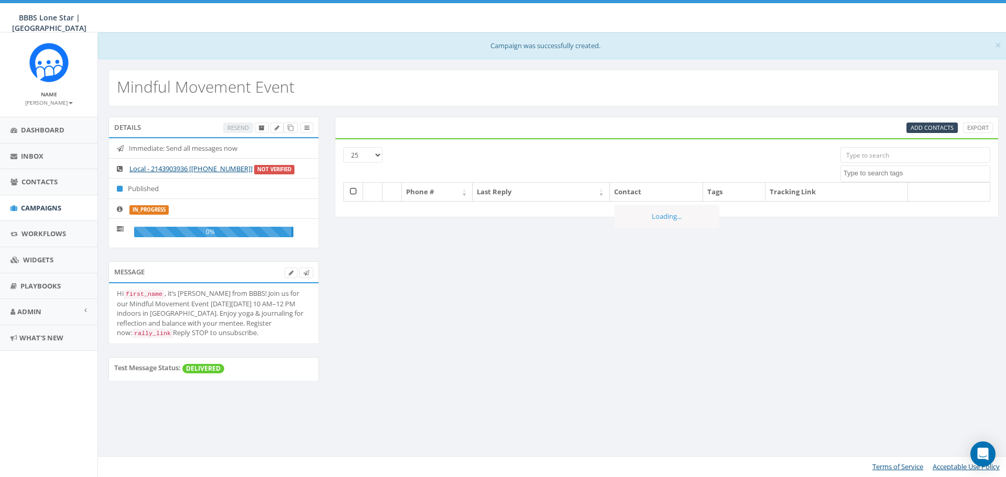
select select
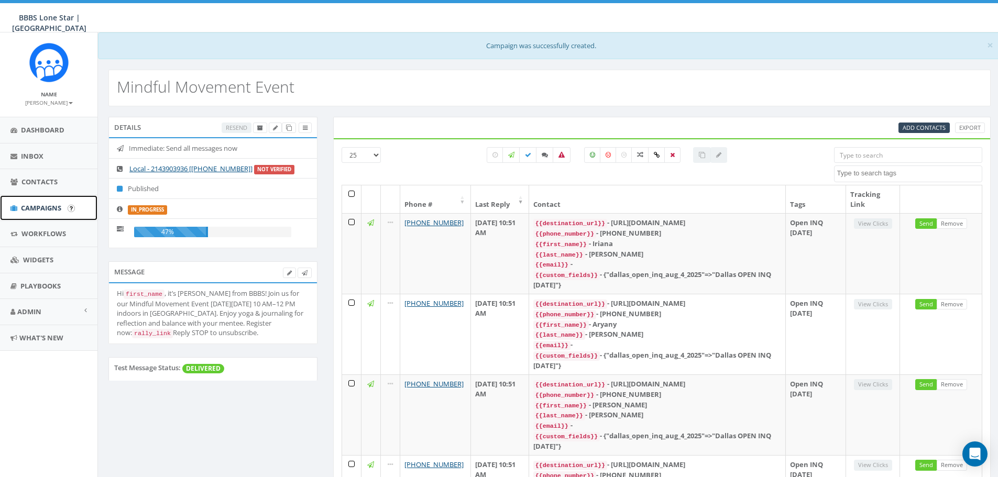
click at [43, 210] on span "Campaigns" at bounding box center [41, 207] width 40 height 9
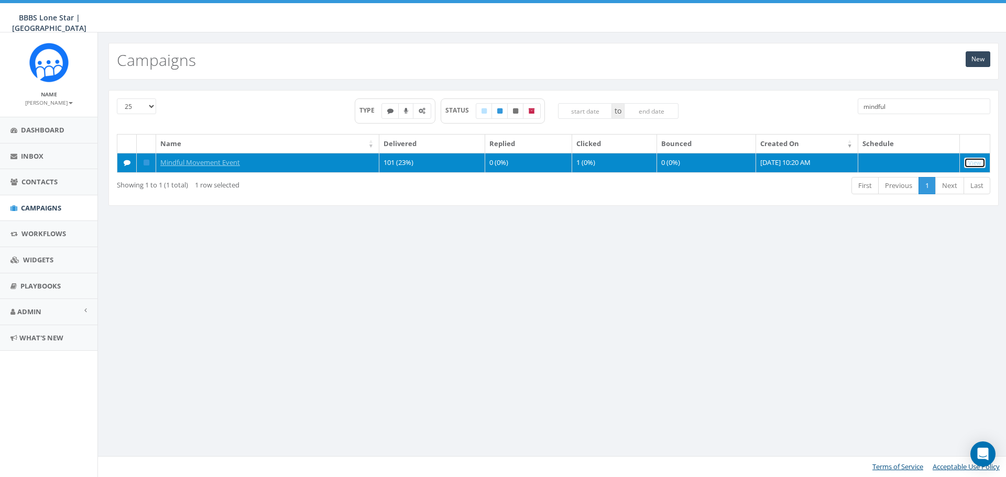
click at [975, 165] on link "View" at bounding box center [974, 163] width 21 height 11
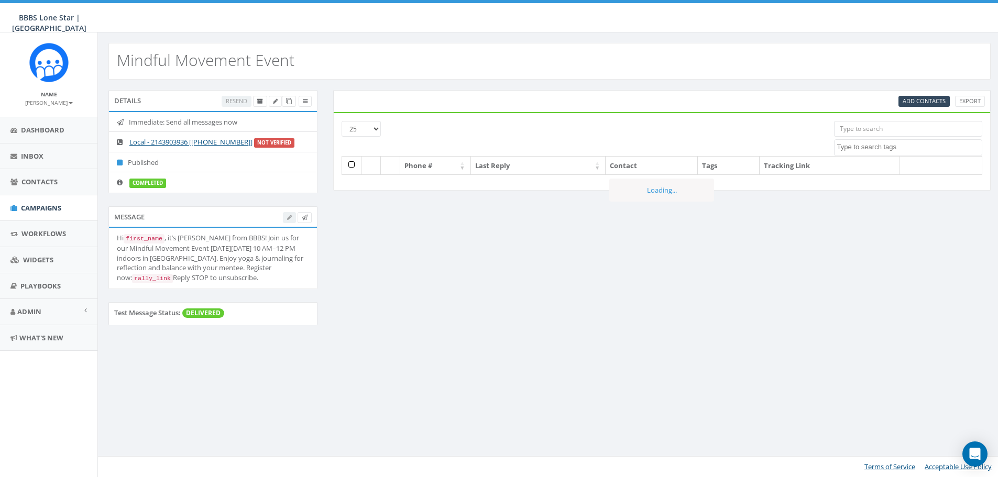
select select
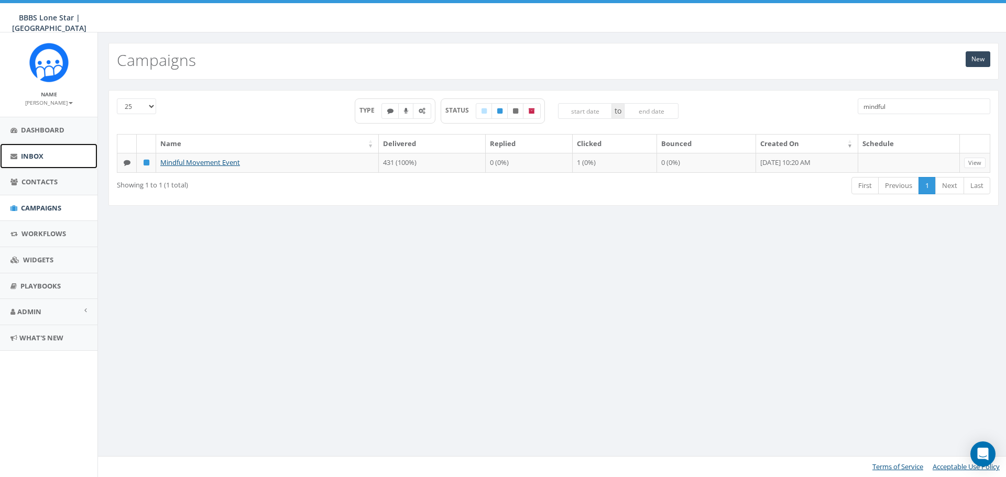
click at [64, 162] on link "Inbox" at bounding box center [48, 157] width 97 height 26
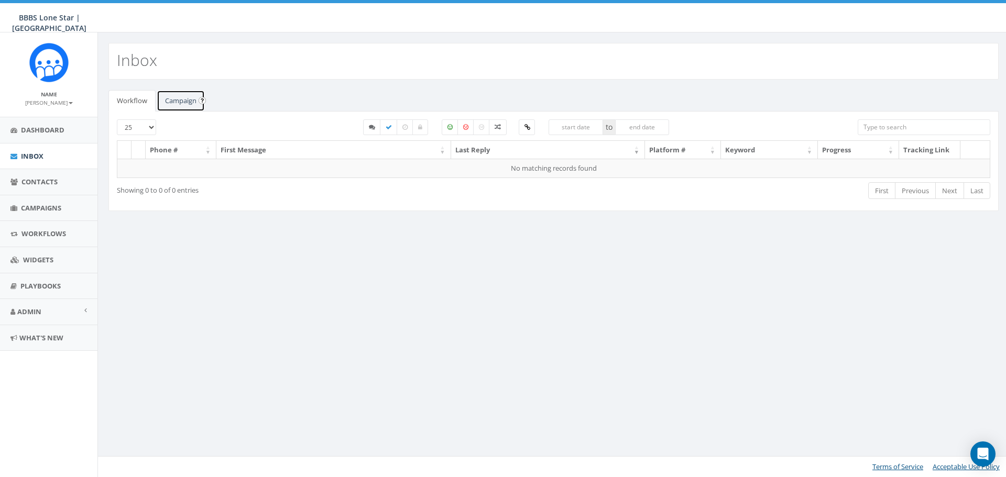
click at [182, 101] on link "Campaign" at bounding box center [181, 100] width 48 height 21
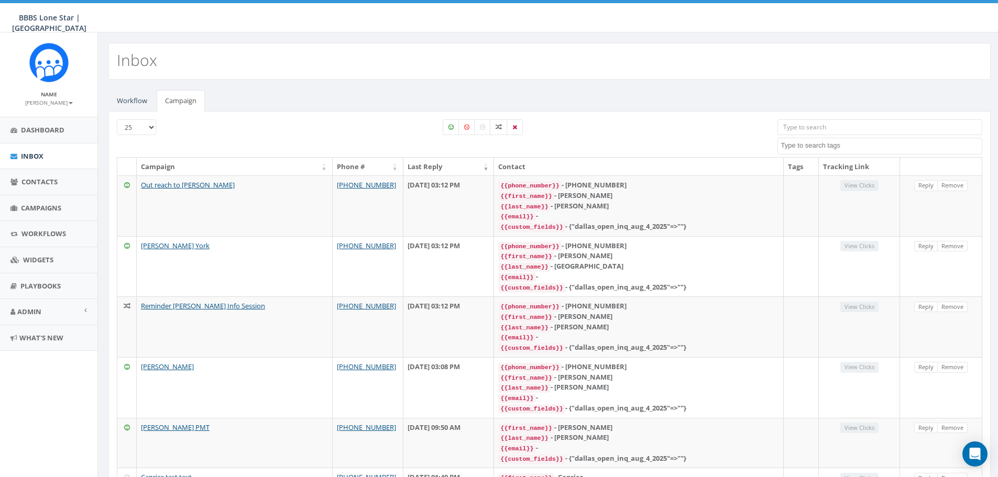
click at [908, 126] on input "search" at bounding box center [879, 127] width 205 height 16
click at [54, 211] on span "Campaigns" at bounding box center [41, 207] width 40 height 9
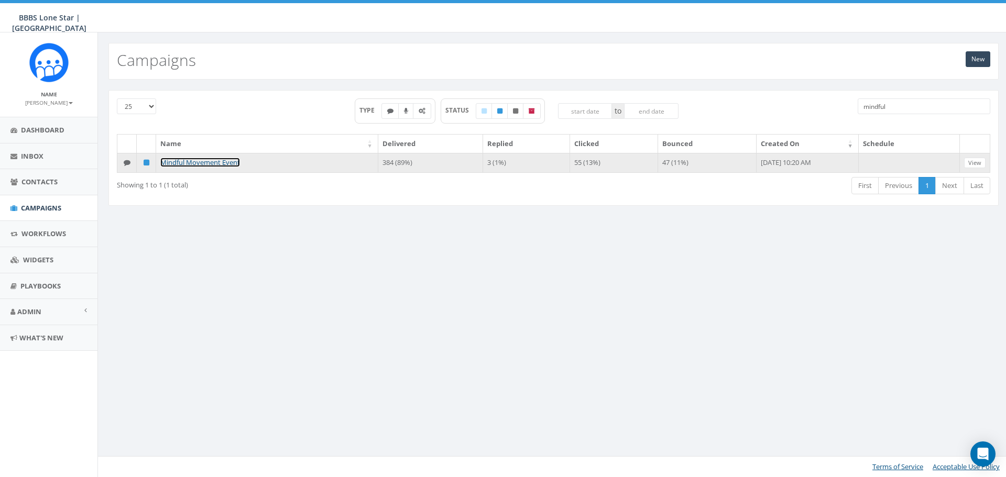
click at [211, 161] on link "Mindful Movement Event" at bounding box center [200, 162] width 80 height 9
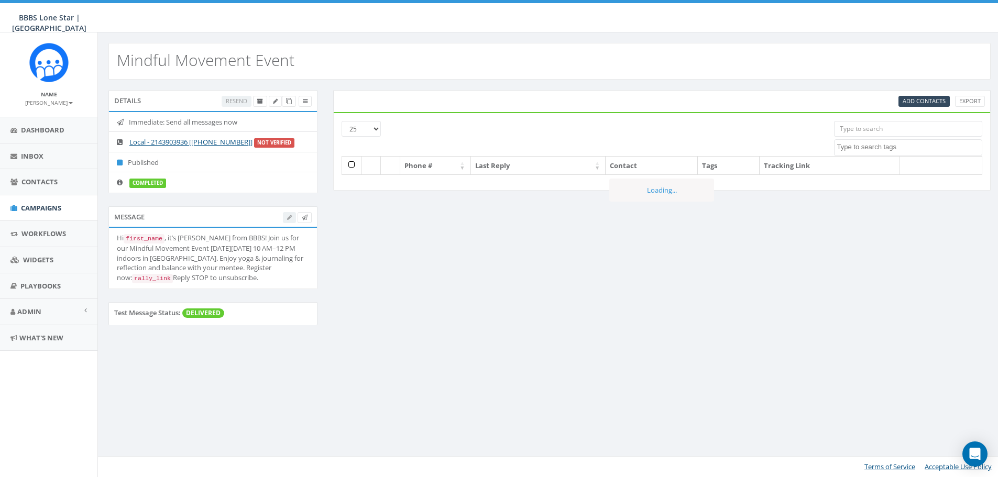
select select
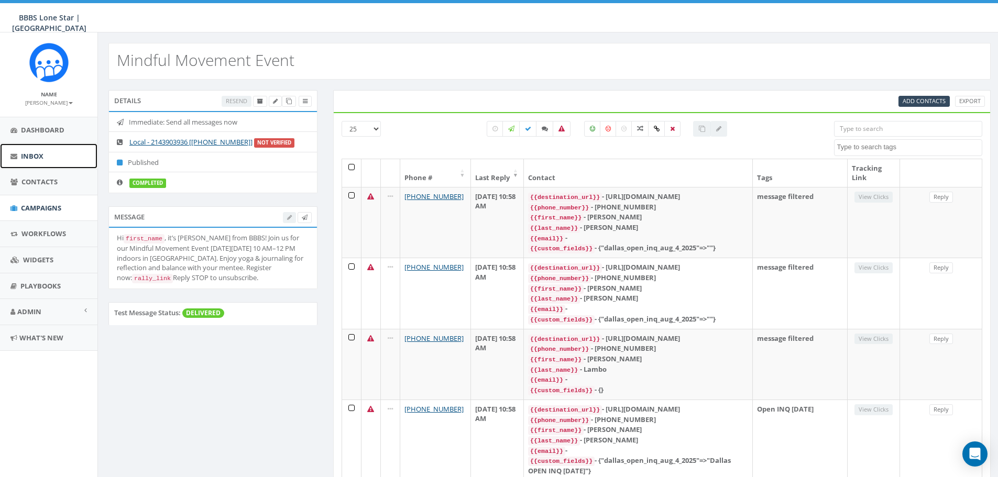
click at [46, 154] on link "Inbox" at bounding box center [48, 157] width 97 height 26
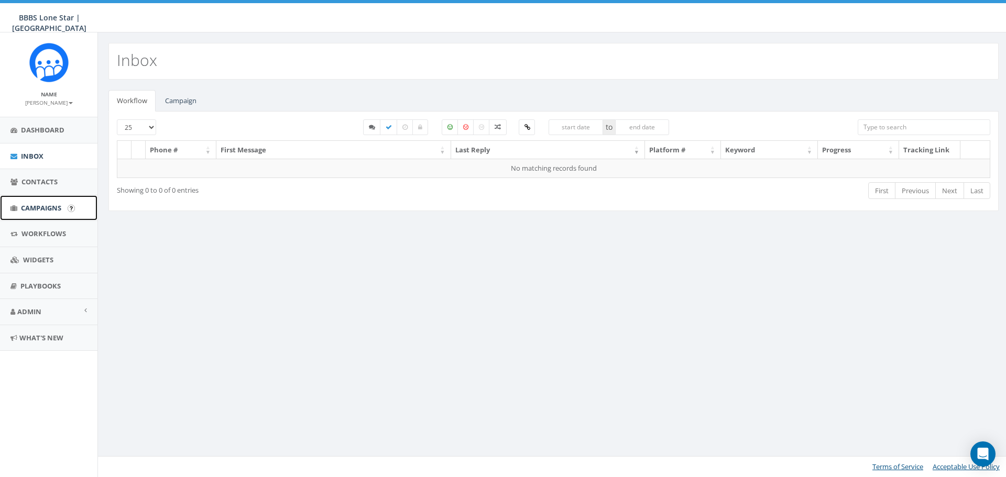
click at [38, 203] on span "Campaigns" at bounding box center [41, 207] width 40 height 9
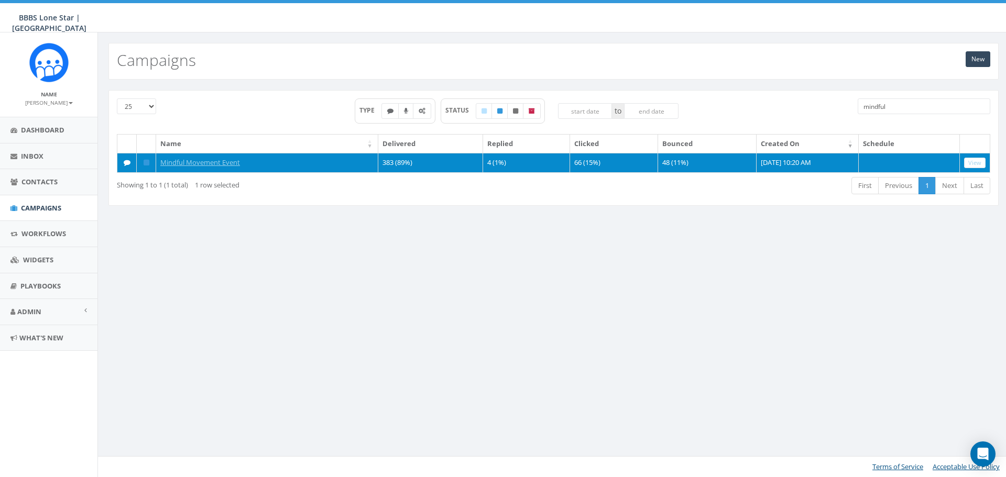
click at [495, 163] on td "4 (1%)" at bounding box center [526, 163] width 86 height 20
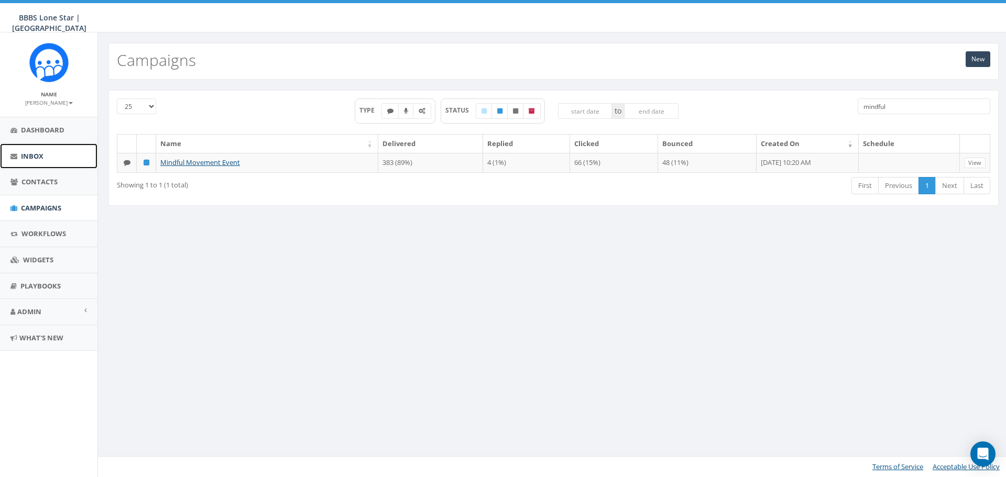
click at [30, 151] on span "Inbox" at bounding box center [32, 155] width 23 height 9
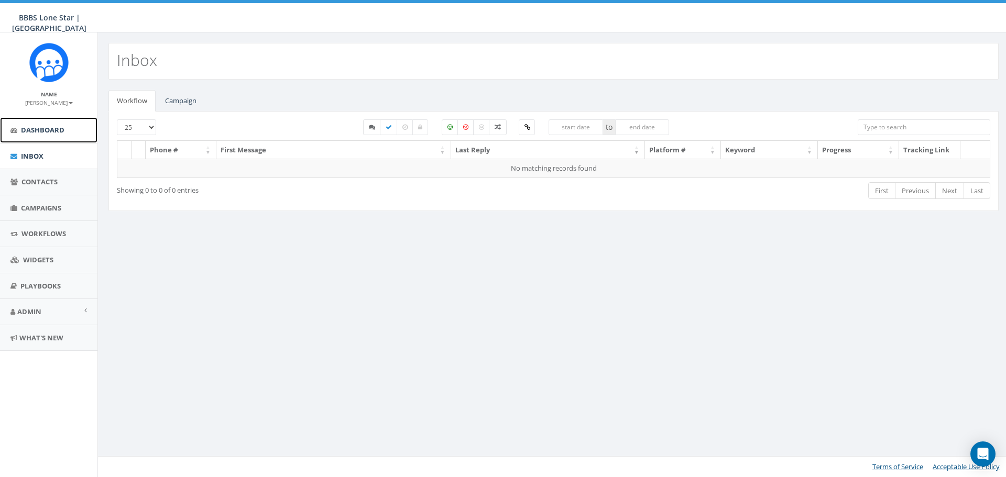
click at [37, 132] on span "Dashboard" at bounding box center [42, 129] width 43 height 9
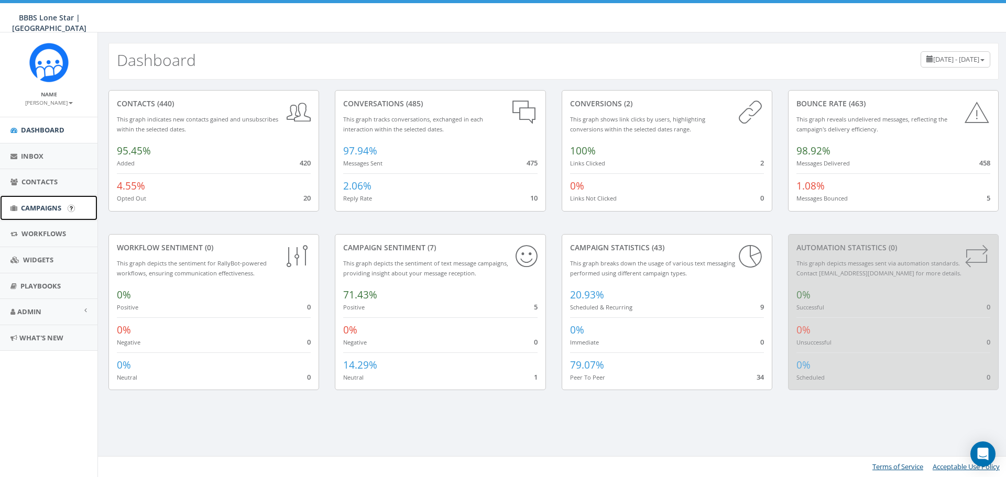
click at [39, 207] on span "Campaigns" at bounding box center [41, 207] width 40 height 9
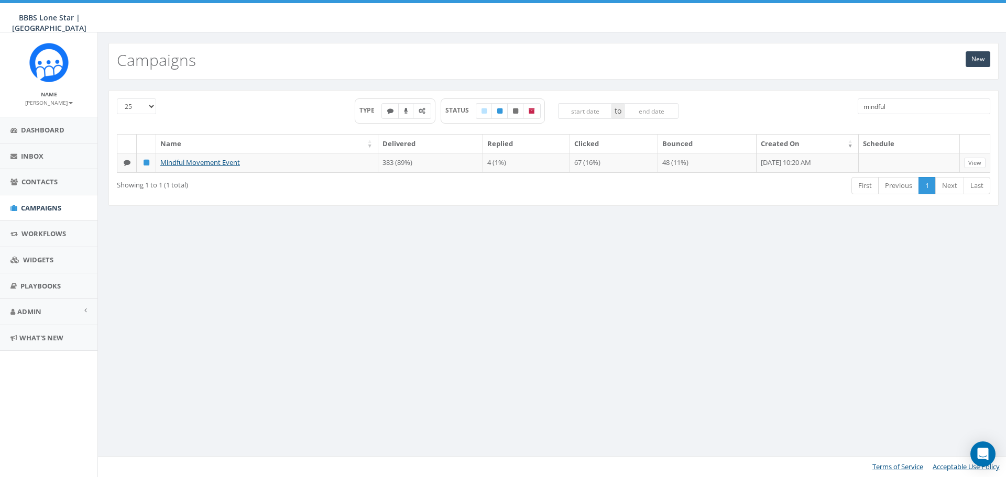
click at [588, 143] on th "Clicked" at bounding box center [614, 144] width 88 height 18
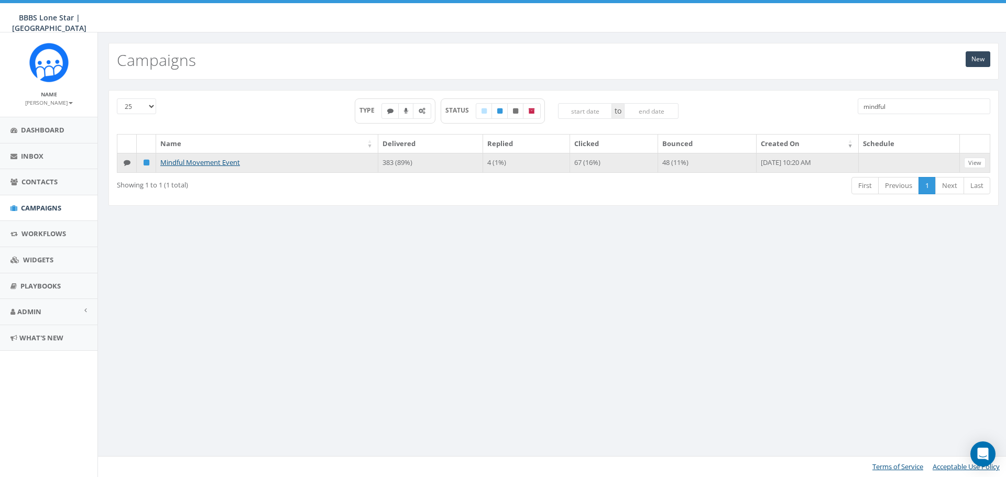
click at [585, 168] on td "67 (16%)" at bounding box center [614, 163] width 88 height 20
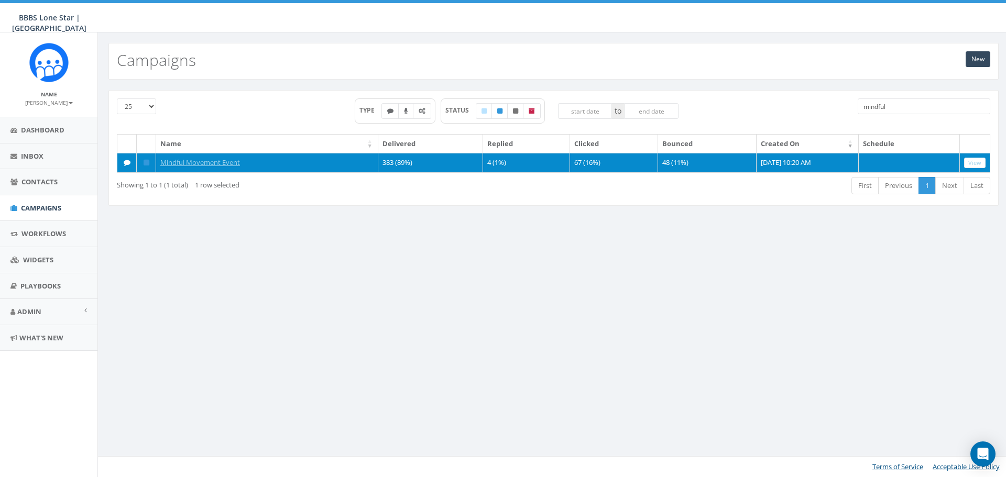
click at [496, 165] on td "4 (1%)" at bounding box center [526, 163] width 86 height 20
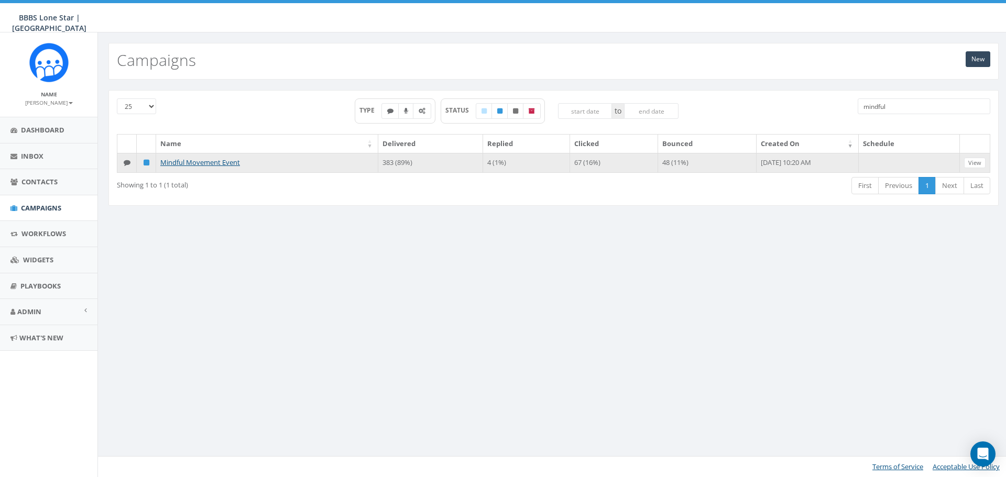
click at [496, 160] on td "4 (1%)" at bounding box center [526, 163] width 86 height 20
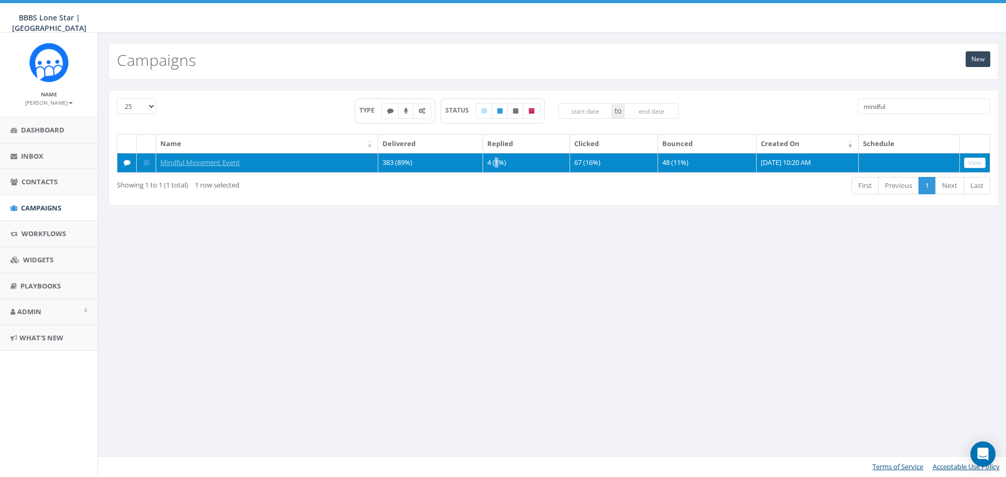
click at [496, 160] on td "4 (1%)" at bounding box center [526, 163] width 86 height 20
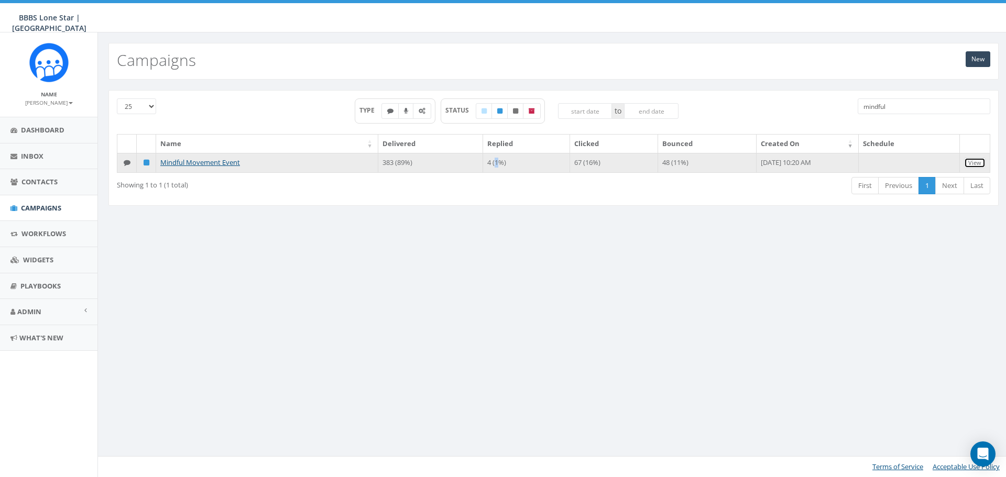
click at [970, 162] on link "View" at bounding box center [974, 163] width 21 height 11
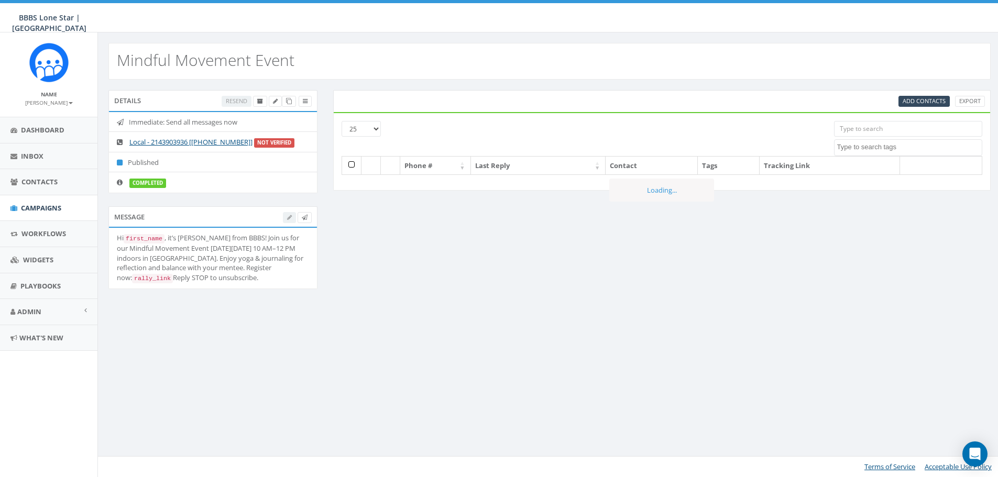
select select
